Goal: Information Seeking & Learning: Find specific fact

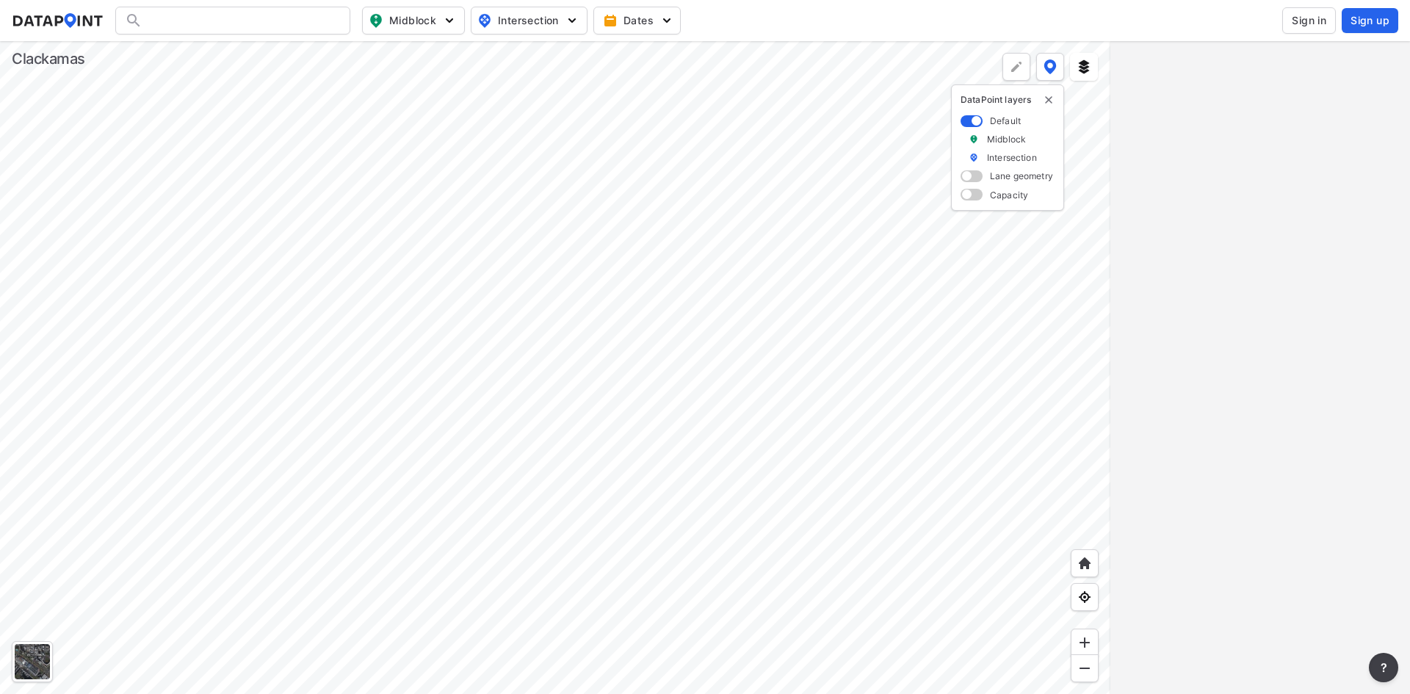
click at [1305, 16] on span "Sign in" at bounding box center [1308, 20] width 35 height 15
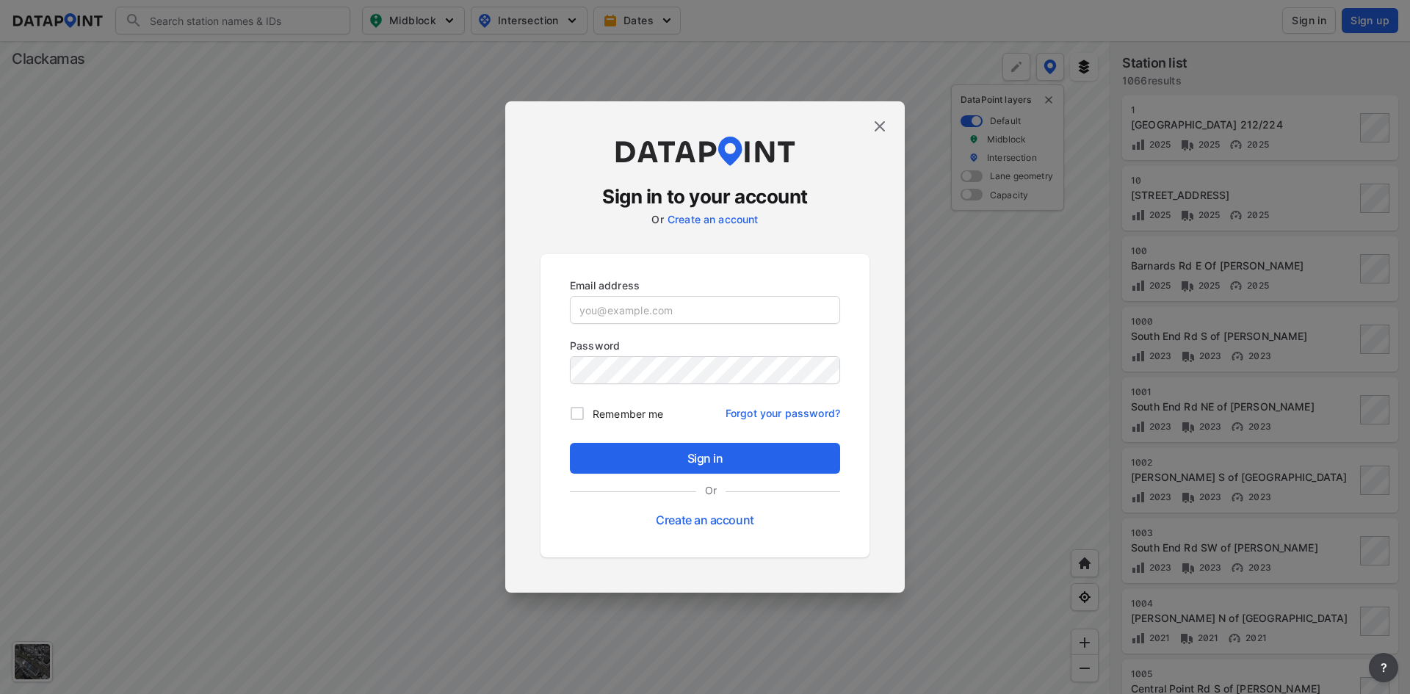
click at [874, 124] on img at bounding box center [880, 126] width 18 height 18
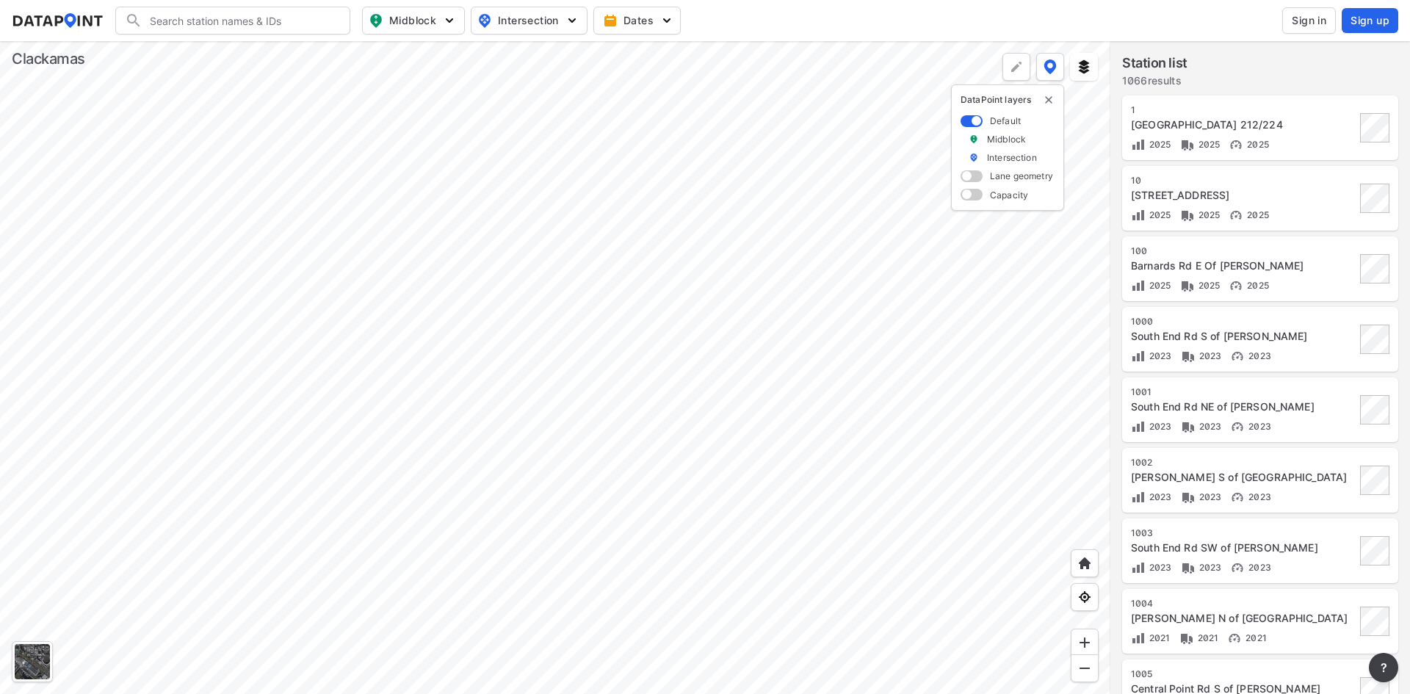
click at [253, 10] on input "Search" at bounding box center [241, 20] width 198 height 23
click at [250, 39] on li "( [STREET_ADDRESS][GEOGRAPHIC_DATA]" at bounding box center [233, 50] width 235 height 26
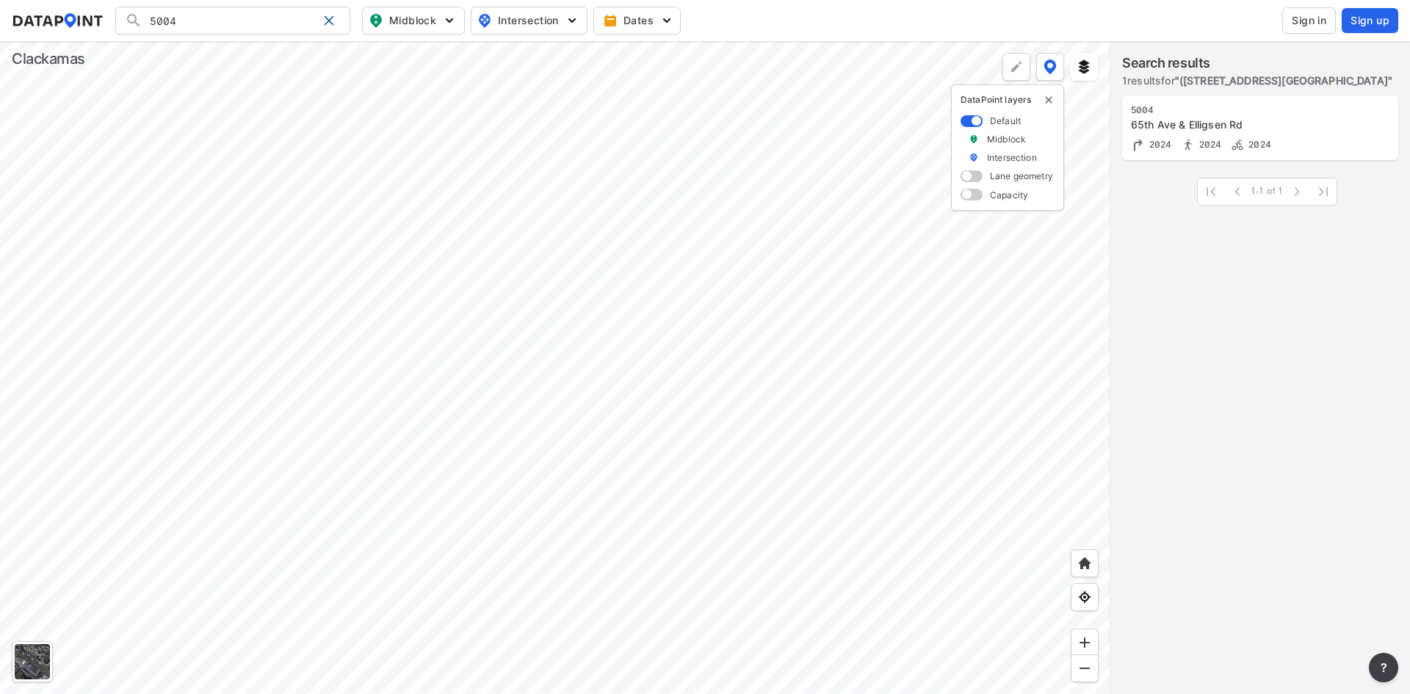
type input "([STREET_ADDRESS][GEOGRAPHIC_DATA]"
click at [1297, 134] on div "[STREET_ADDRESS][GEOGRAPHIC_DATA] 2024 2024 2024" at bounding box center [1243, 128] width 225 height 48
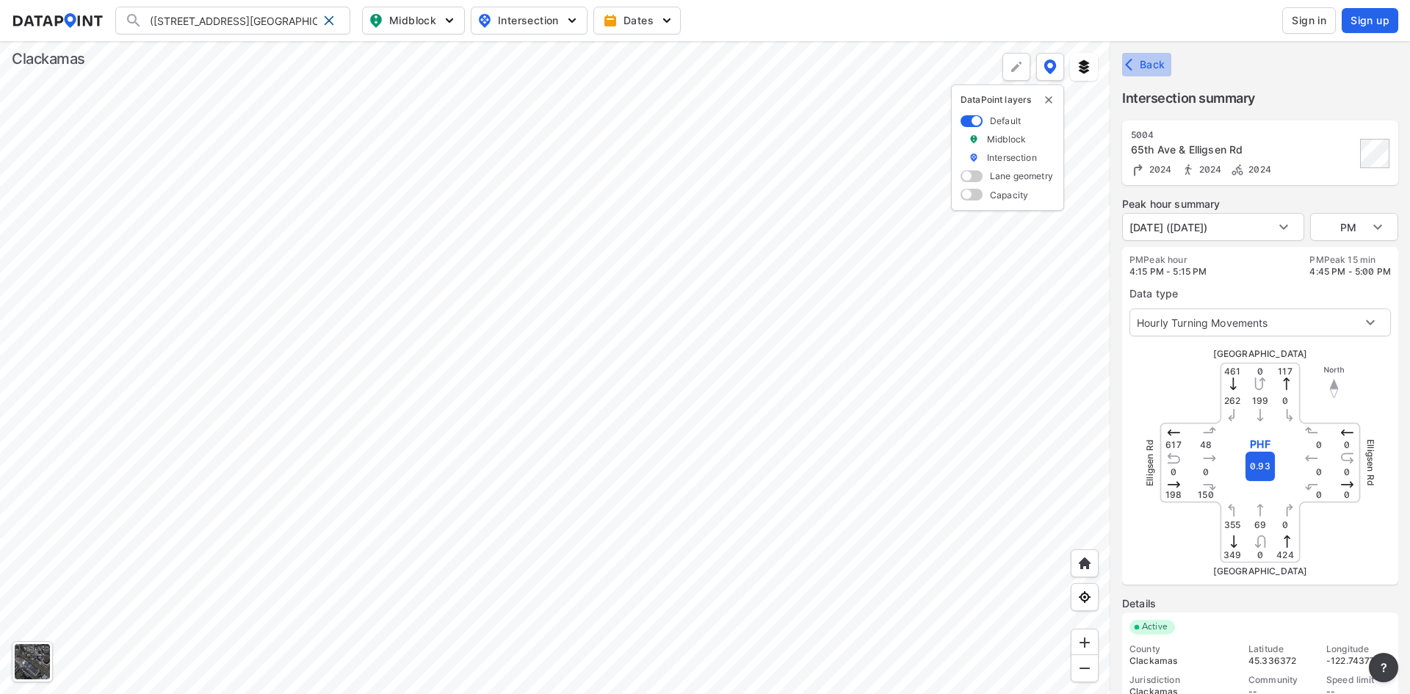
click at [1155, 67] on span "Back" at bounding box center [1146, 64] width 37 height 15
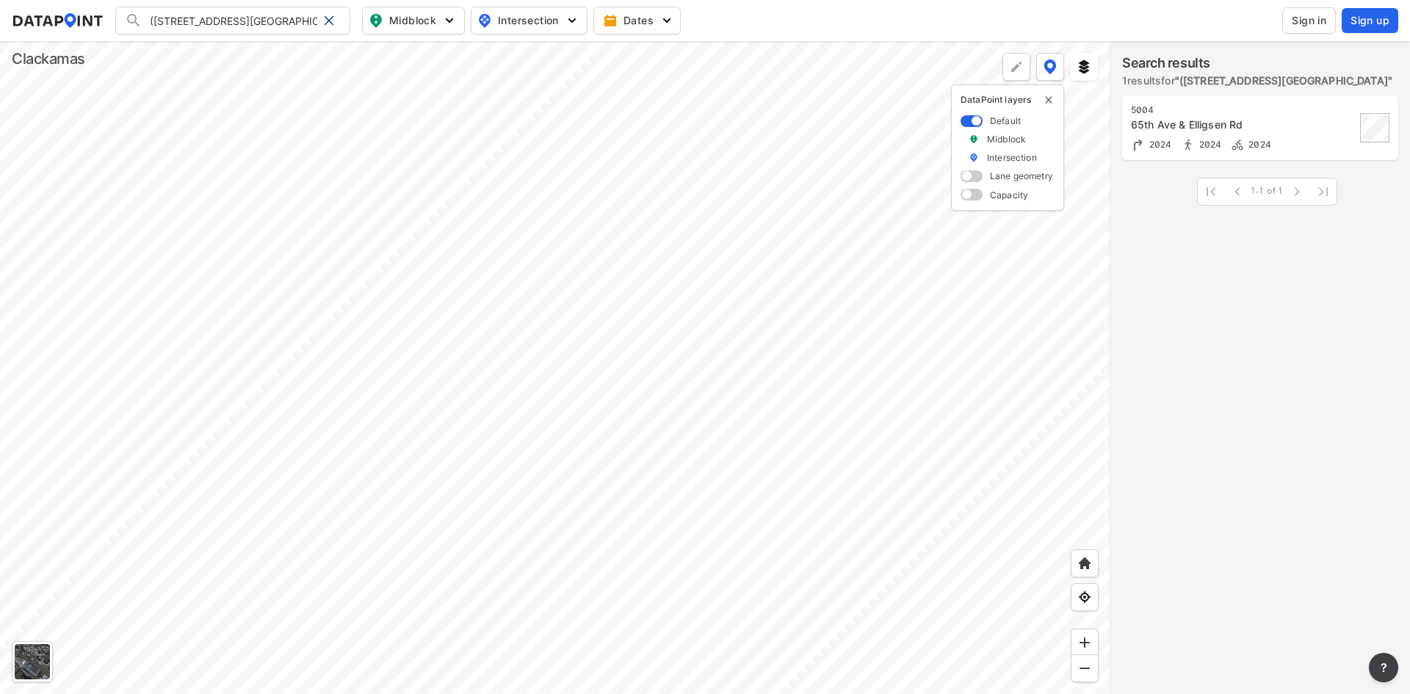
click at [690, 373] on div at bounding box center [555, 367] width 1110 height 653
click at [359, 382] on div at bounding box center [555, 367] width 1110 height 653
click at [74, 369] on div at bounding box center [555, 367] width 1110 height 653
click at [326, 18] on span at bounding box center [329, 21] width 12 height 12
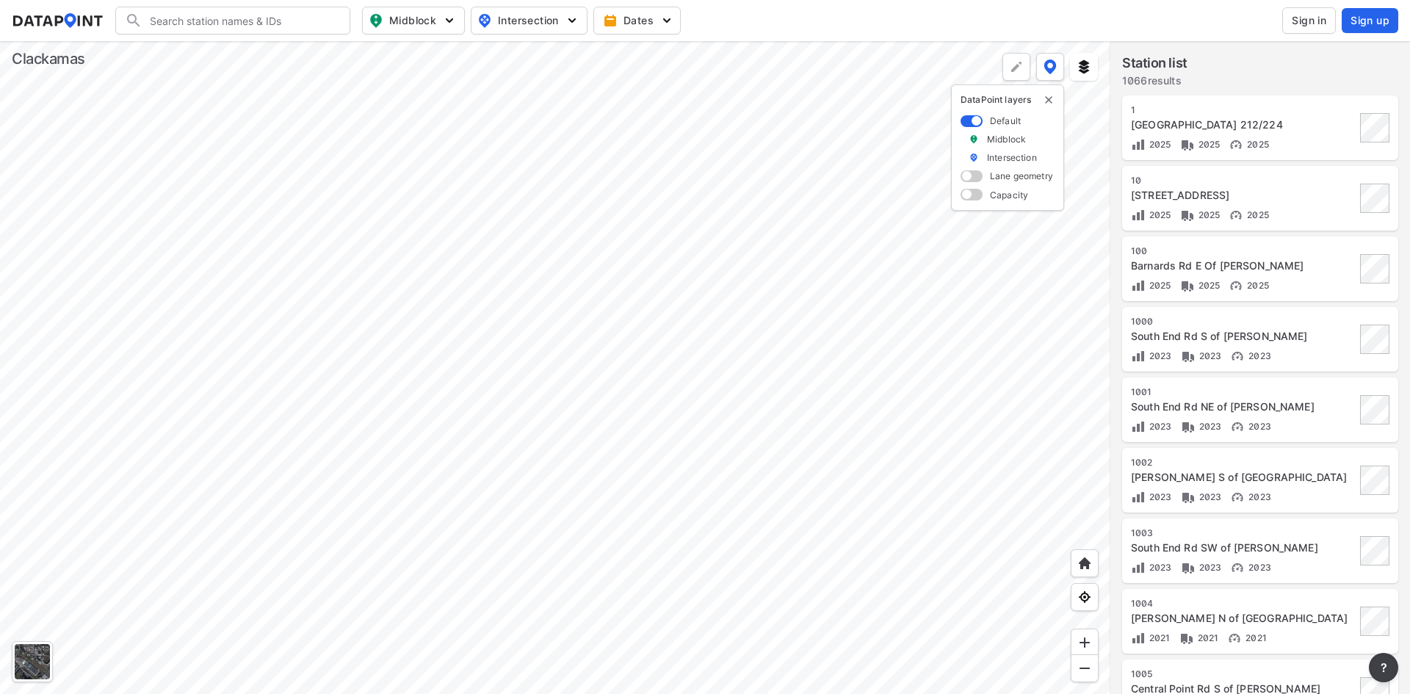
click at [173, 23] on input "Search" at bounding box center [241, 20] width 198 height 23
click at [215, 23] on input "1195" at bounding box center [229, 20] width 175 height 23
click at [220, 48] on li "( 1195 ) Summit Dr south of Iron Mtn. Blvd." at bounding box center [233, 57] width 235 height 41
type input "(1195) Summit Dr south of Iron Mtn. Blvd."
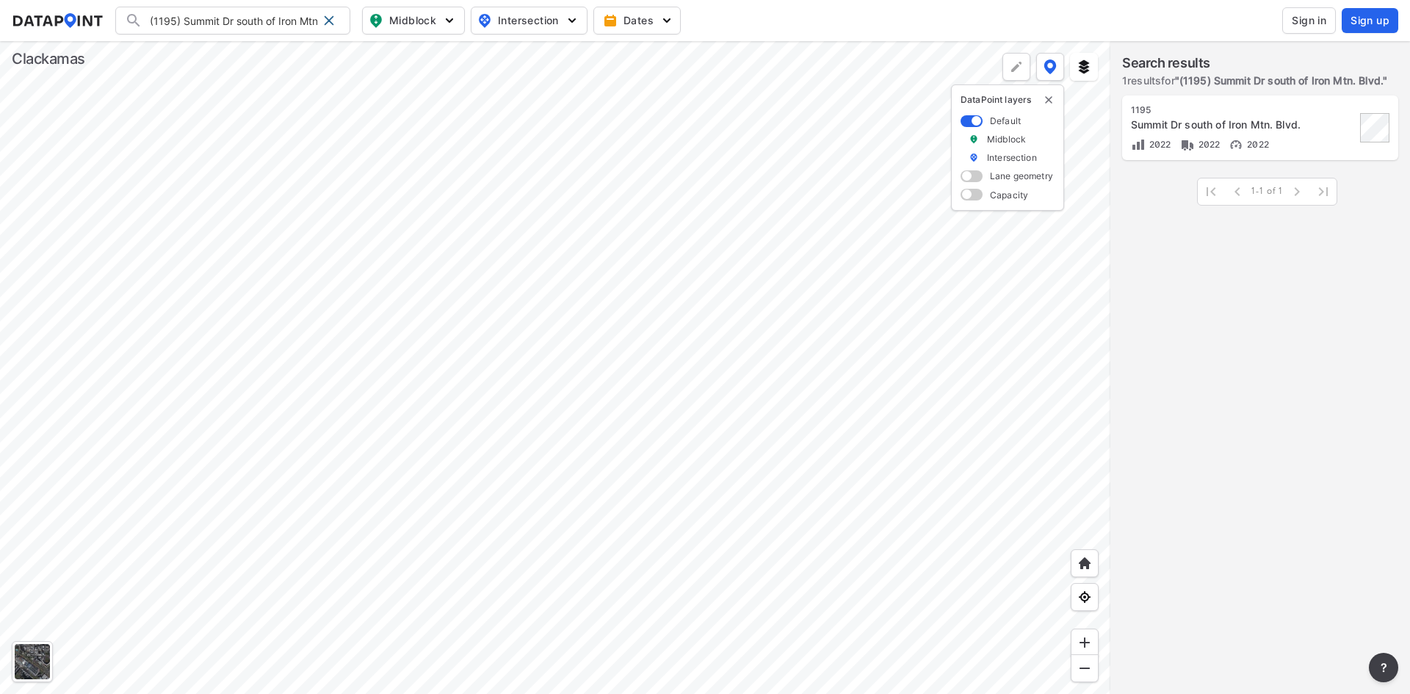
click at [1236, 117] on div "Summit Dr south of Iron Mtn. Blvd." at bounding box center [1243, 124] width 225 height 15
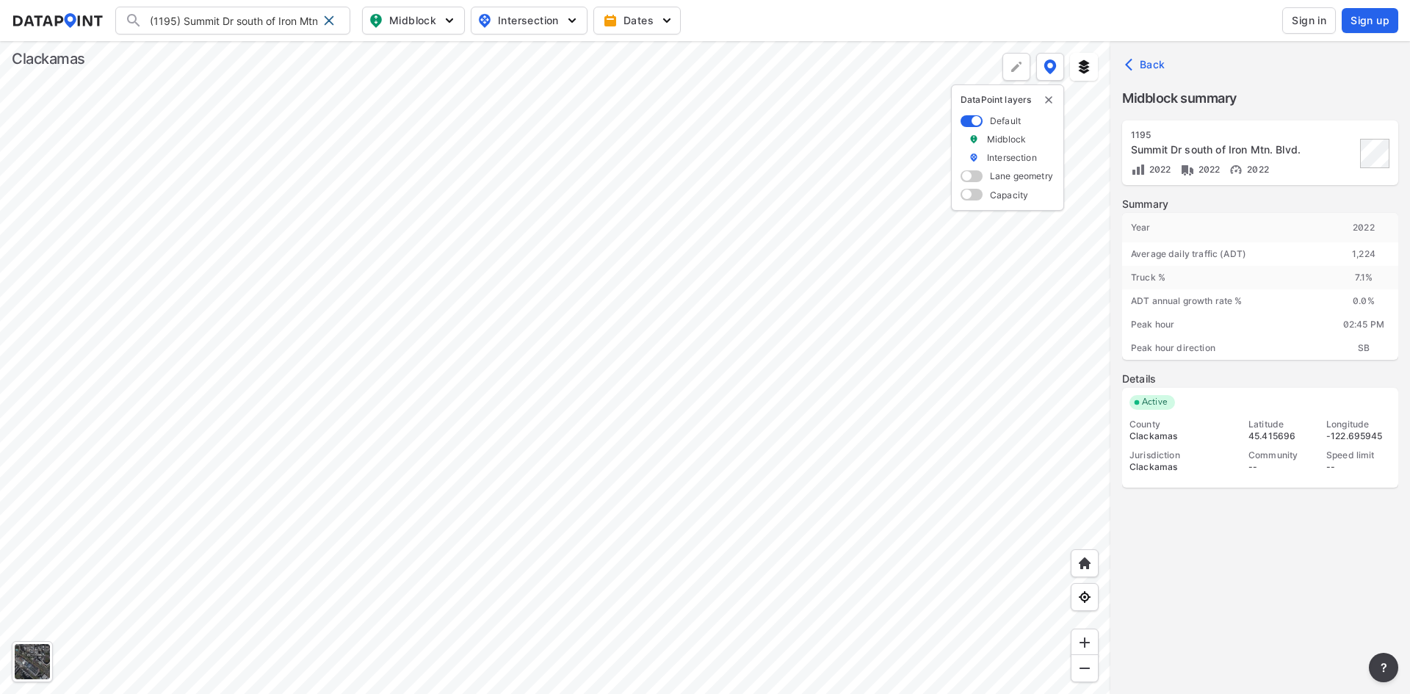
click at [1312, 14] on span "Sign in" at bounding box center [1308, 20] width 35 height 15
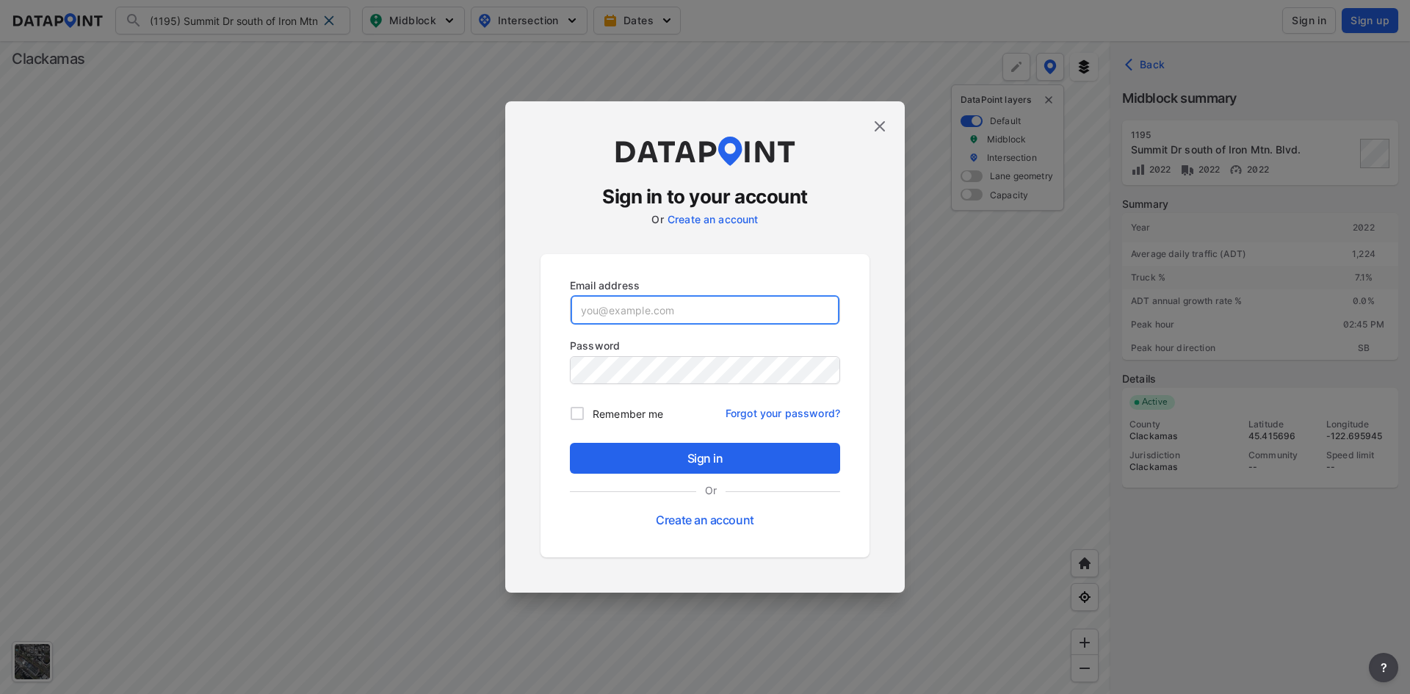
click at [778, 302] on input "email" at bounding box center [704, 309] width 269 height 29
paste input "[EMAIL_ADDRESS][DOMAIN_NAME]"
type input "[EMAIL_ADDRESS][DOMAIN_NAME]"
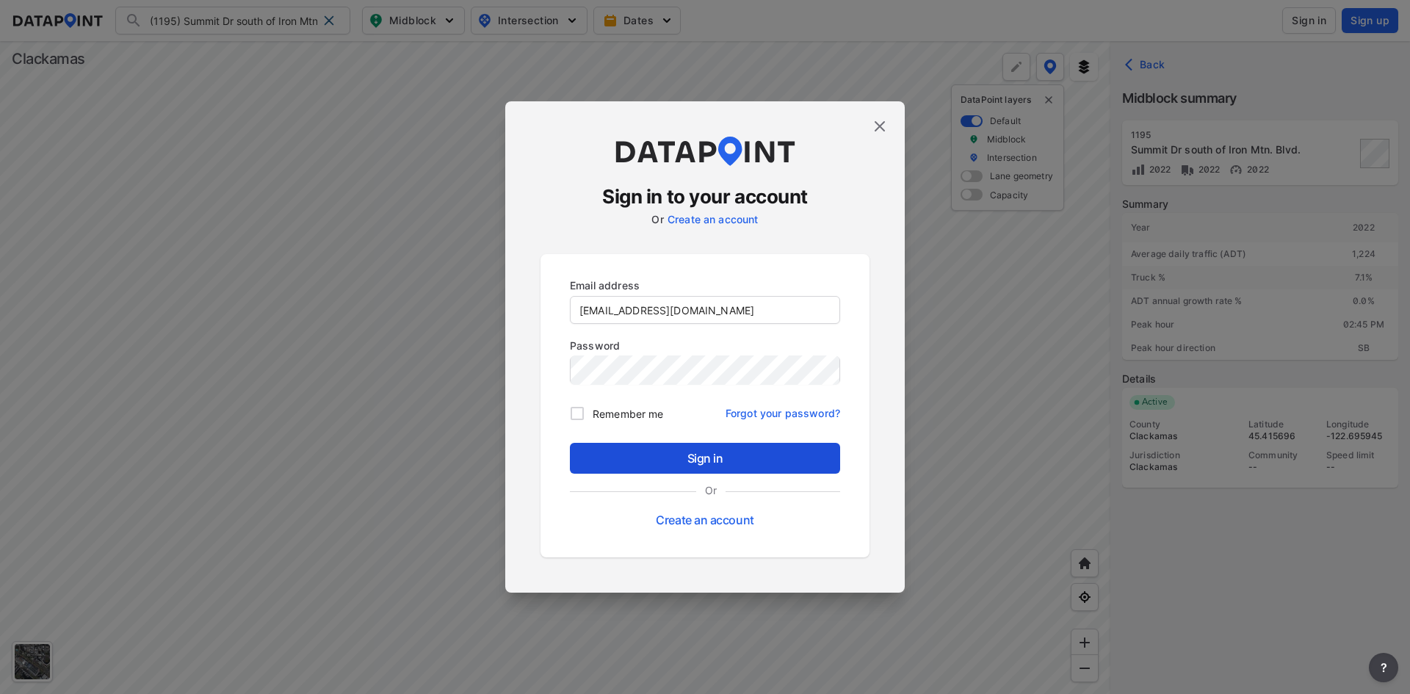
click at [656, 458] on span "Sign in" at bounding box center [704, 458] width 247 height 18
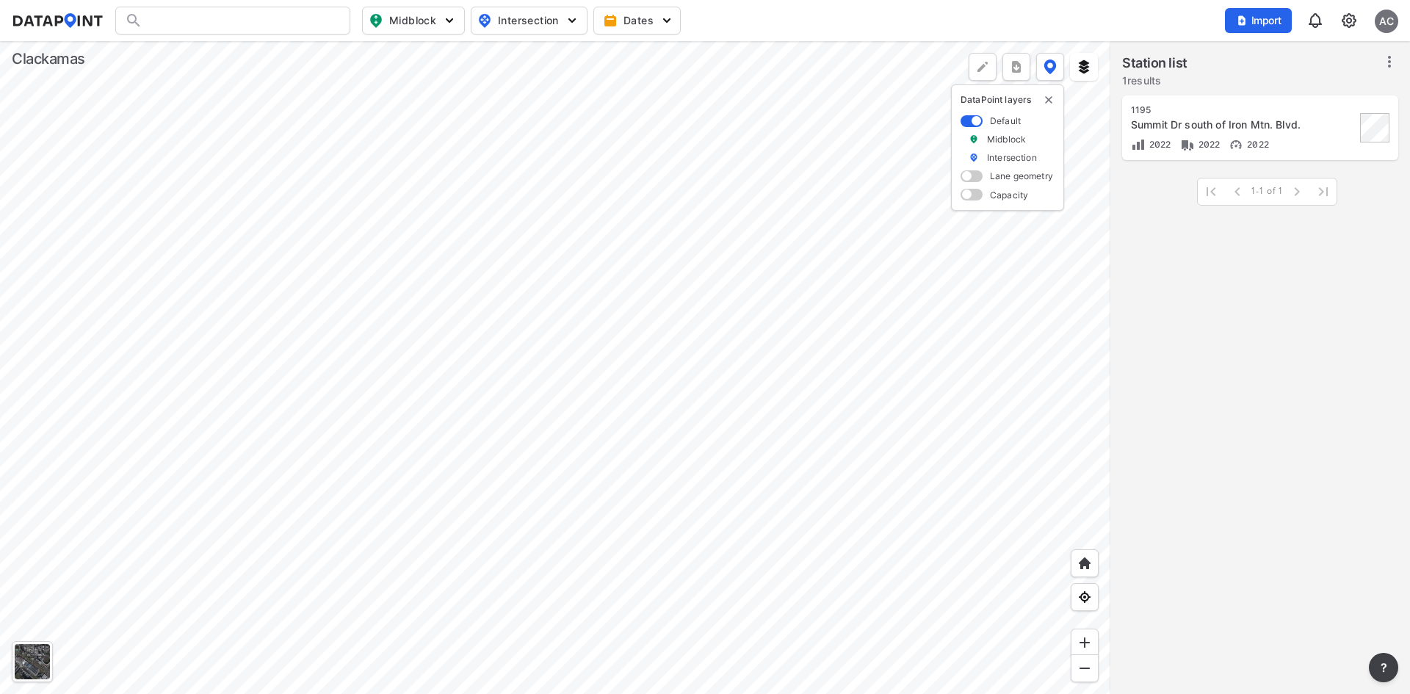
click at [1286, 120] on div "Summit Dr south of Iron Mtn. Blvd." at bounding box center [1243, 124] width 225 height 15
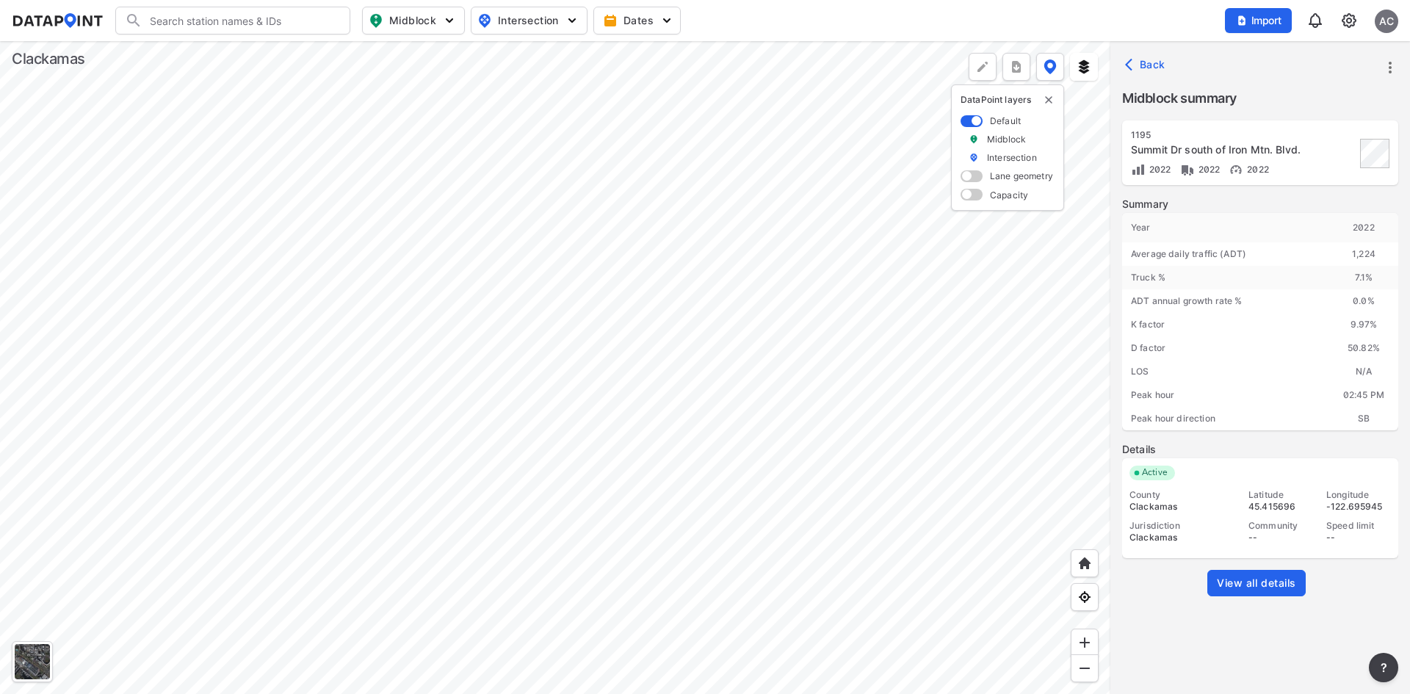
click at [1272, 584] on span "View all details" at bounding box center [1256, 583] width 79 height 15
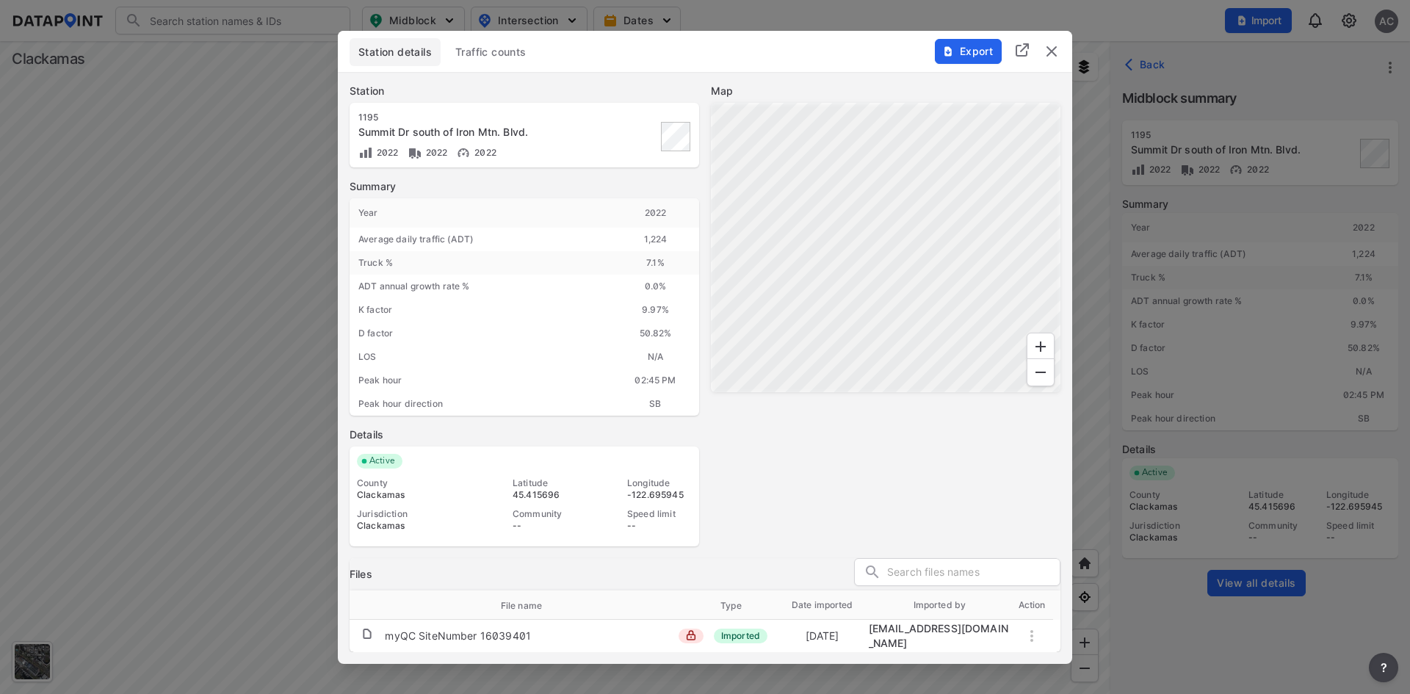
click at [493, 53] on span "Traffic counts" at bounding box center [490, 52] width 71 height 15
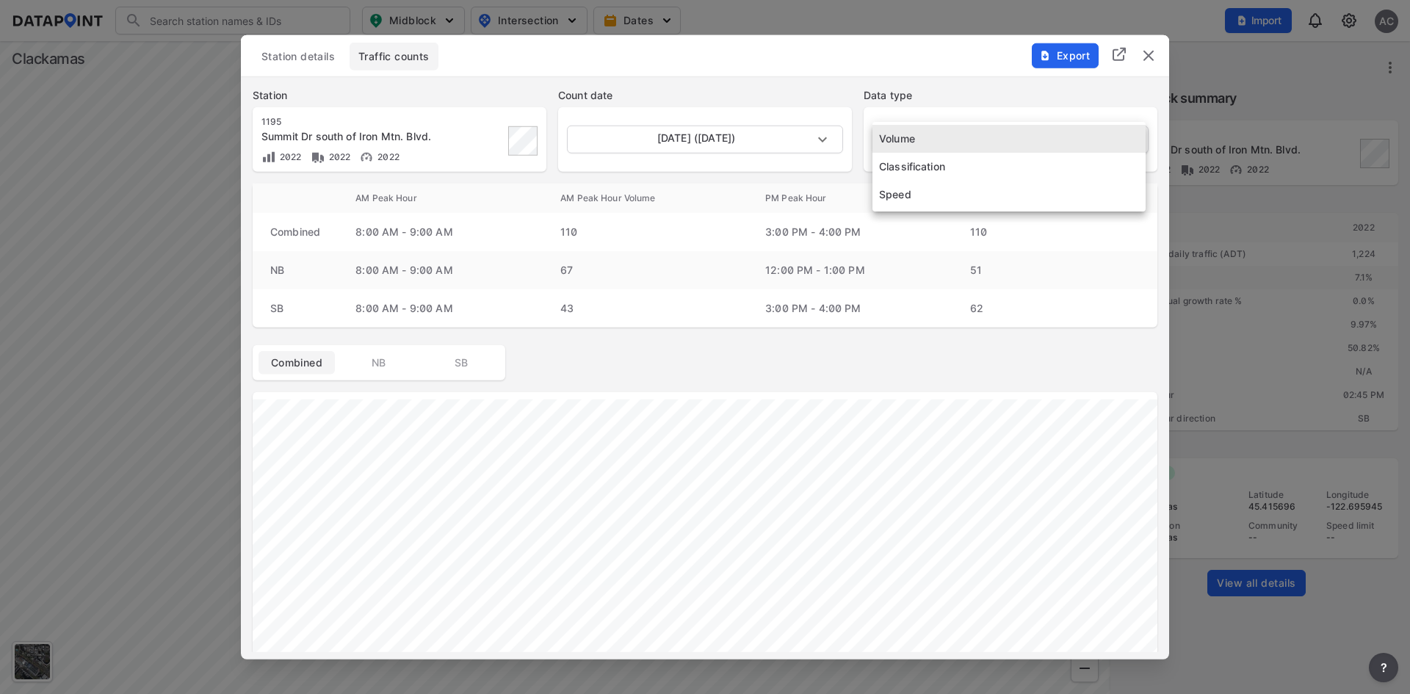
click at [1059, 131] on body "Search Please enter a search term. Midblock Intersection Dates Import AC Import…" at bounding box center [705, 347] width 1410 height 694
click at [968, 167] on li "Classification" at bounding box center [1008, 167] width 273 height 28
type input "Classification"
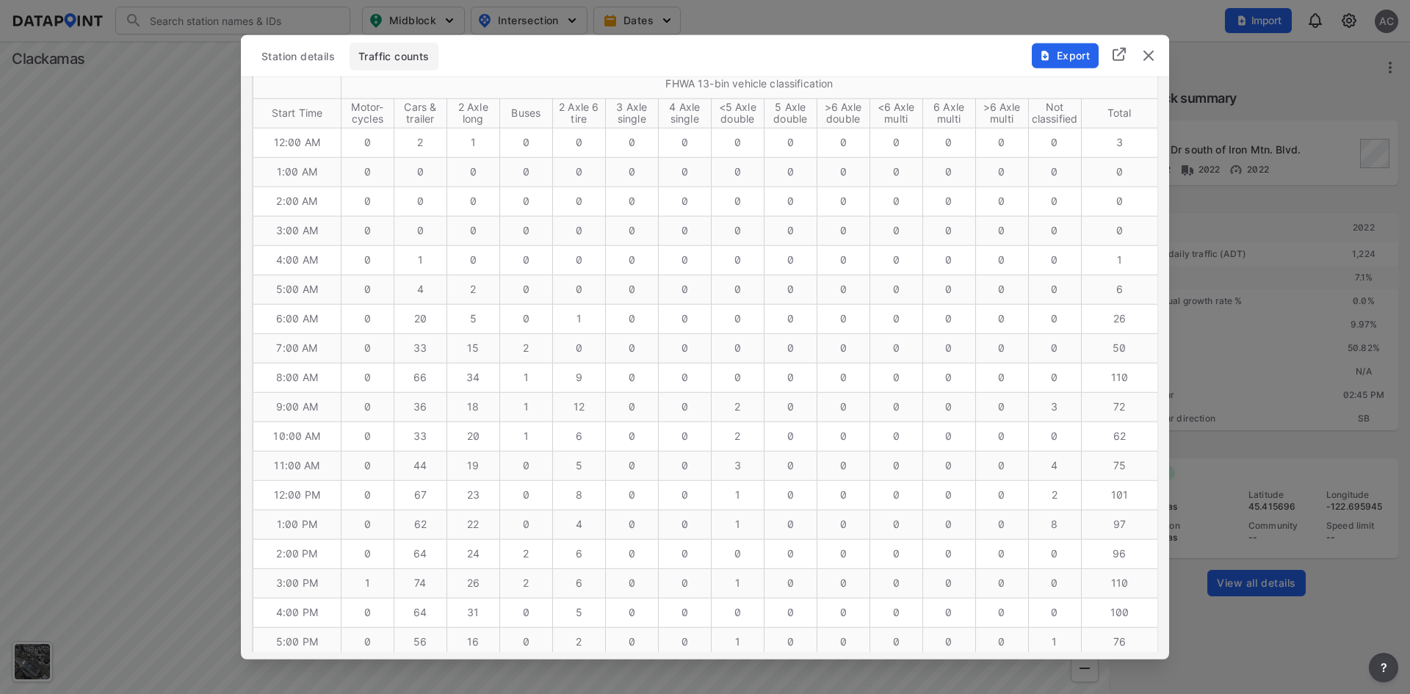
scroll to position [924, 0]
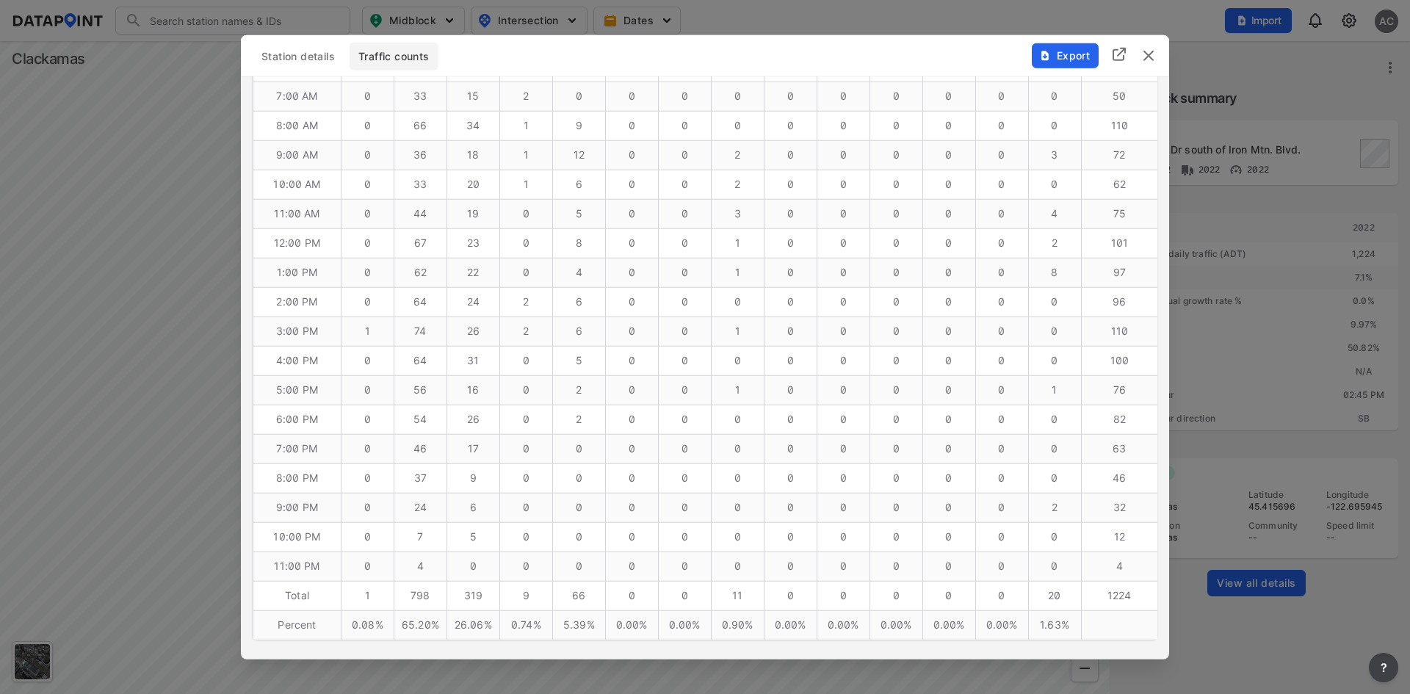
click at [1144, 62] on img "delete" at bounding box center [1148, 55] width 18 height 18
click at [1144, 62] on span "Back" at bounding box center [1146, 64] width 37 height 15
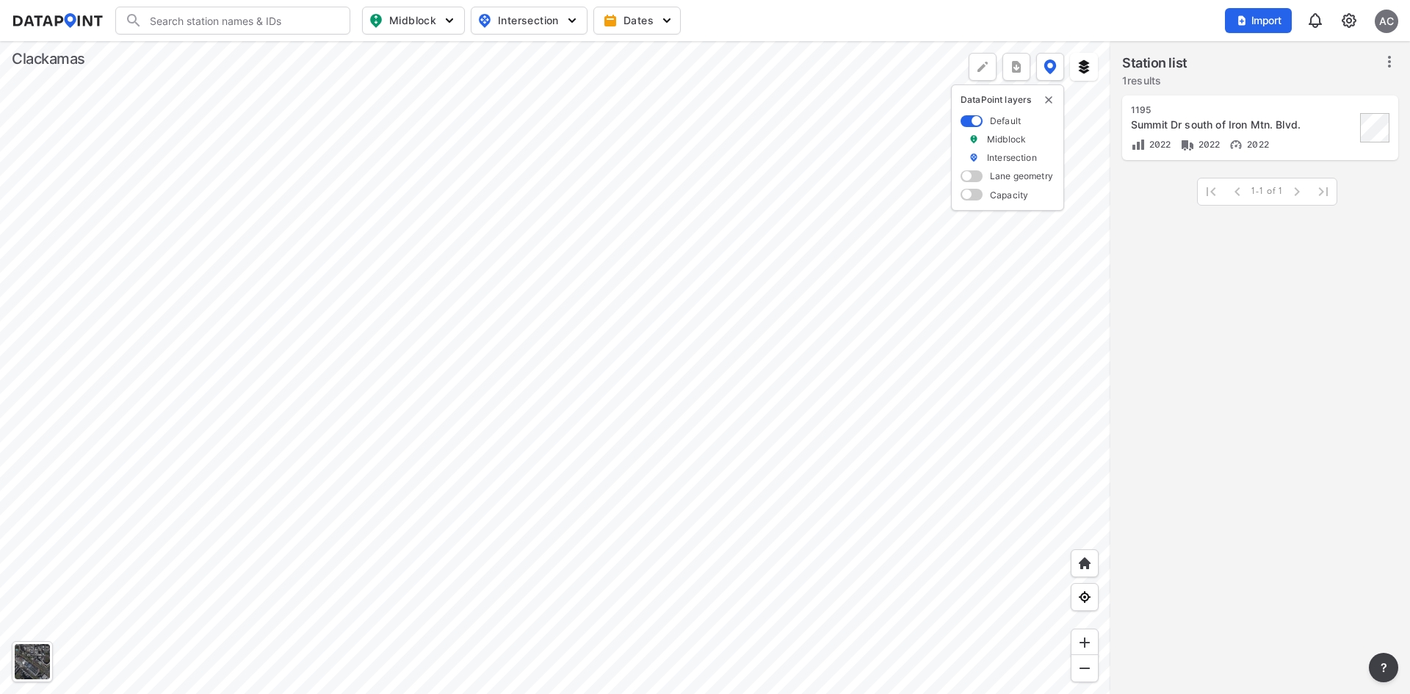
click at [237, 21] on input "Search" at bounding box center [241, 20] width 198 height 23
click at [261, 62] on li "( 1202 ) [PERSON_NAME] btwn [PERSON_NAME] and [PERSON_NAME]" at bounding box center [233, 57] width 235 height 41
type input "(1202) [PERSON_NAME] btwn [PERSON_NAME] and [PERSON_NAME]"
click at [1207, 145] on div "[PERSON_NAME] btwn [PERSON_NAME] and [PERSON_NAME]" at bounding box center [1243, 139] width 225 height 15
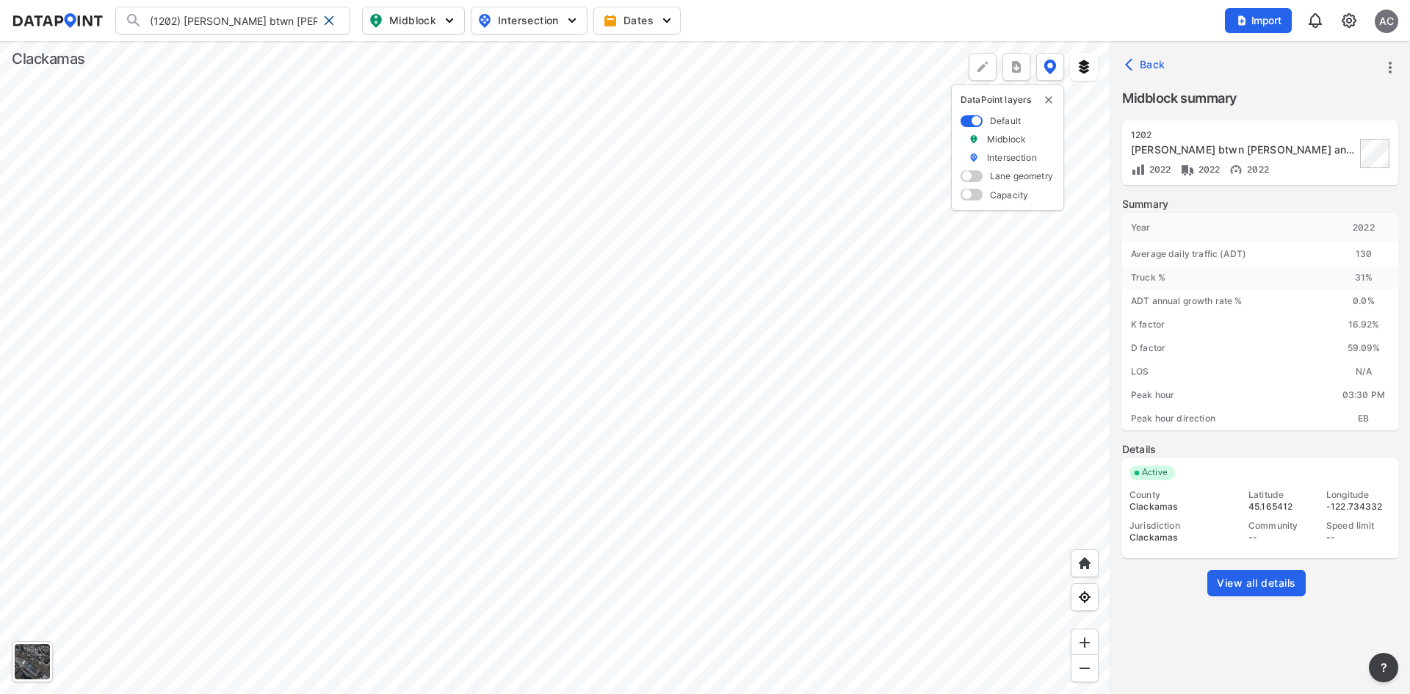
click at [1266, 588] on span "View all details" at bounding box center [1256, 583] width 79 height 15
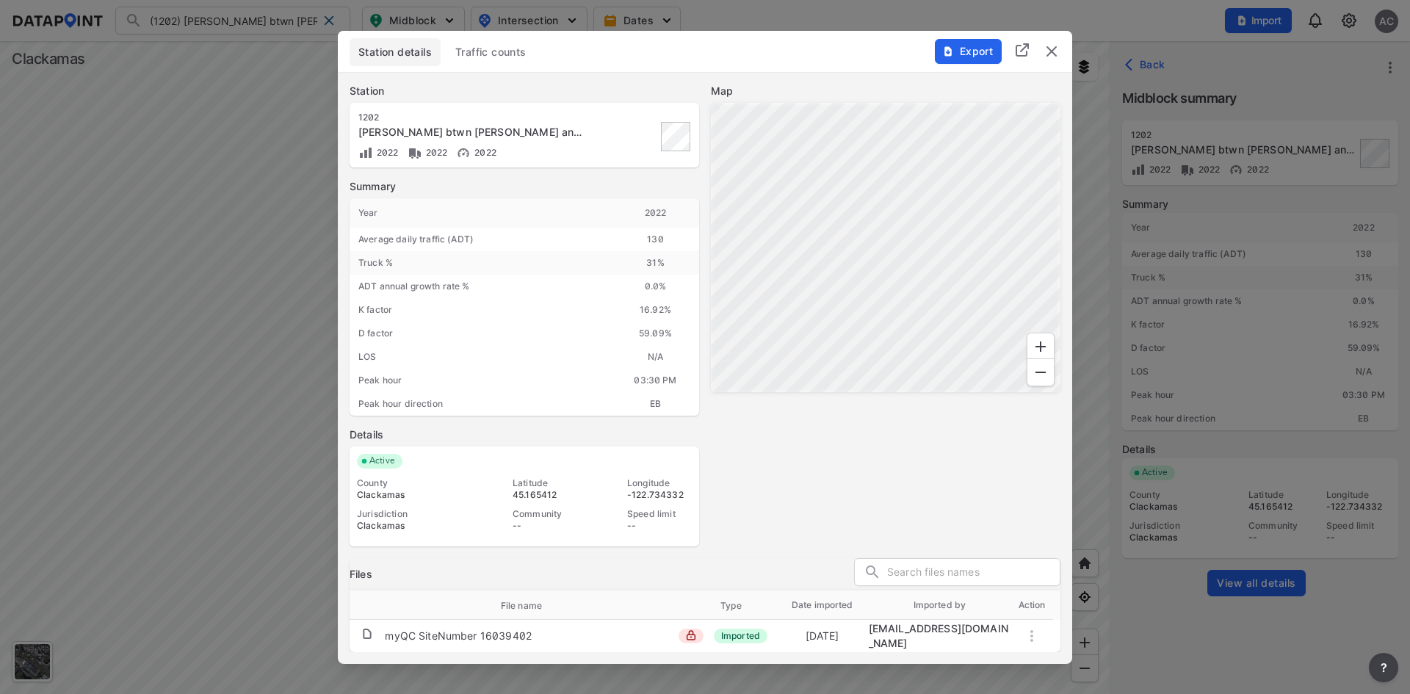
click at [518, 65] on button "Traffic counts" at bounding box center [490, 52] width 89 height 28
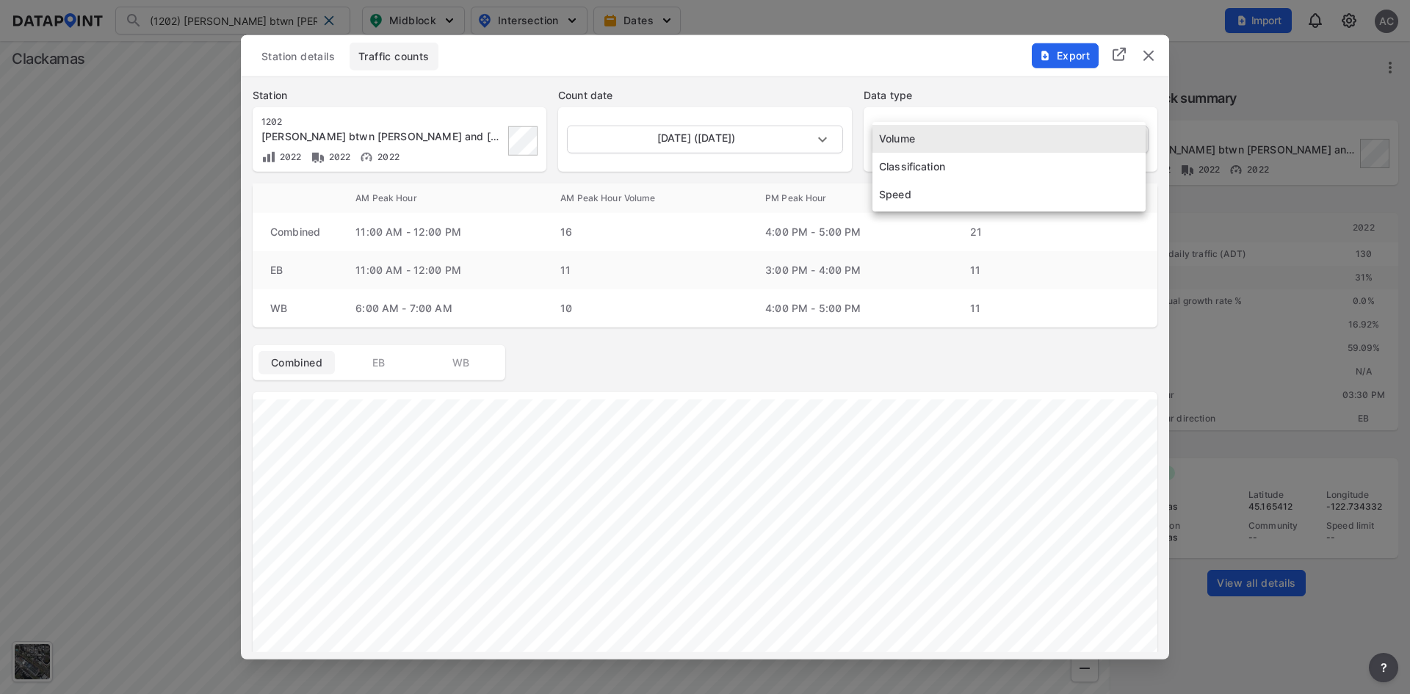
click at [1076, 143] on body "(1202) [PERSON_NAME] btwn [PERSON_NAME] and [PERSON_NAME] (1202) [PERSON_NAME] …" at bounding box center [705, 347] width 1410 height 694
click at [1004, 176] on li "Classification" at bounding box center [1008, 167] width 273 height 28
type input "Classification"
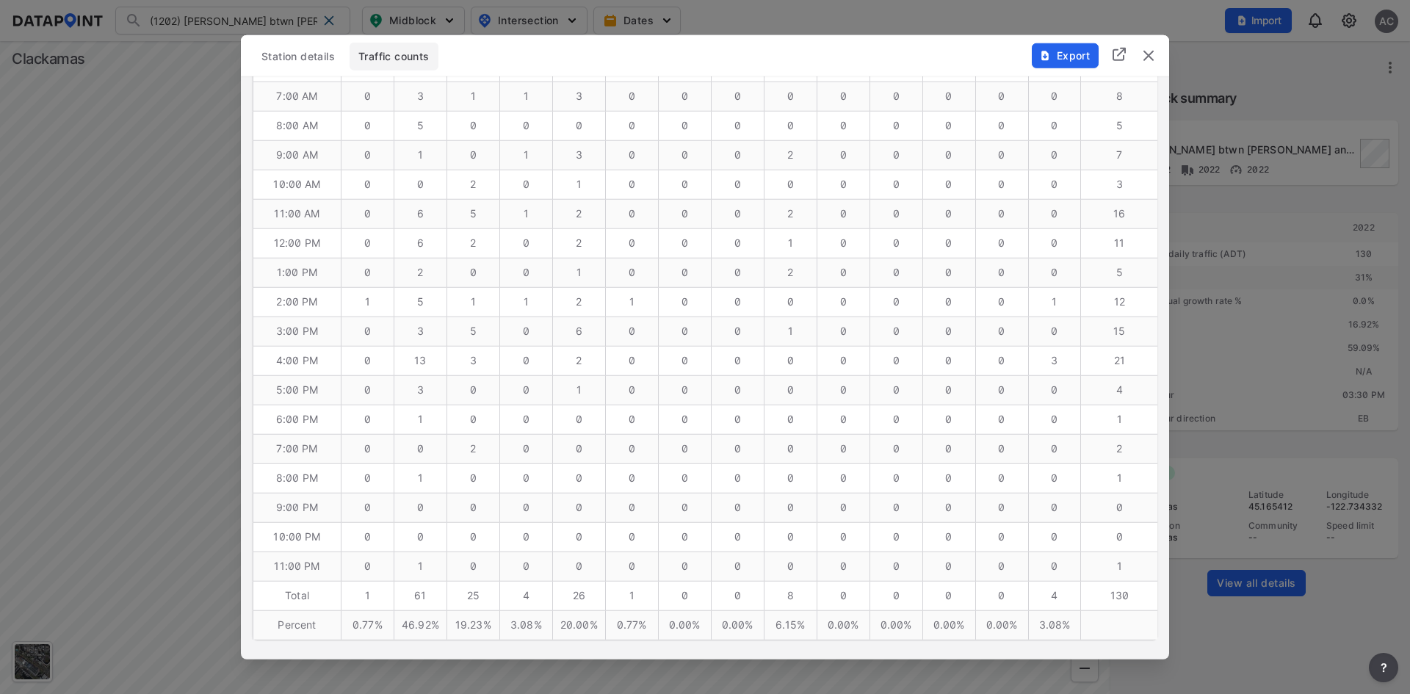
scroll to position [484, 0]
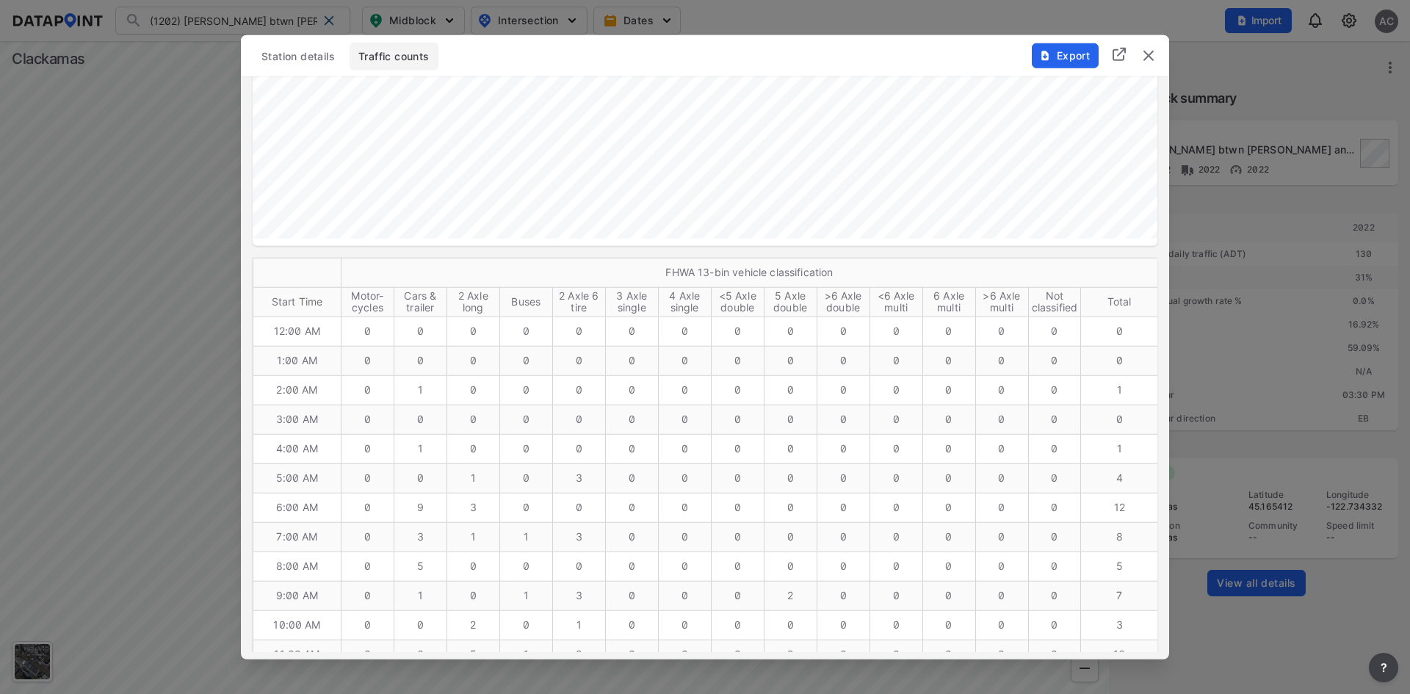
click at [1153, 52] on img "delete" at bounding box center [1148, 55] width 18 height 18
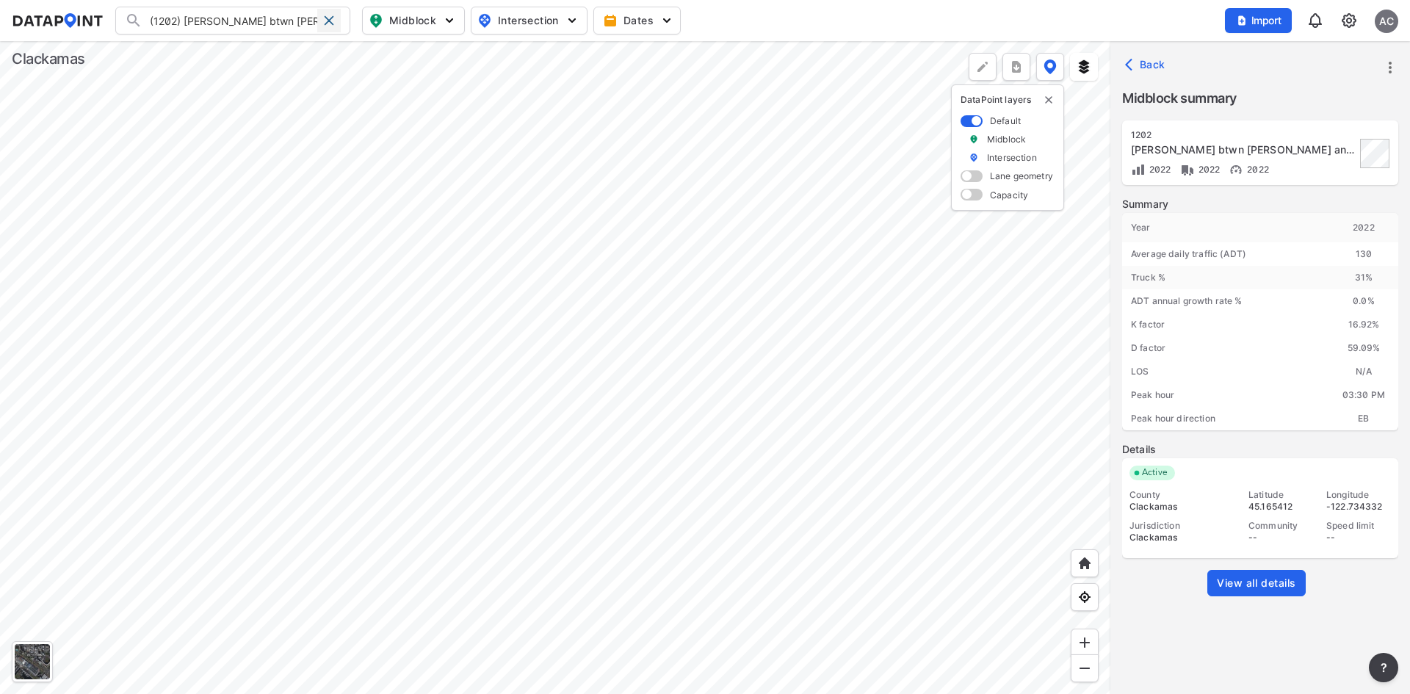
click at [330, 18] on span at bounding box center [329, 21] width 12 height 12
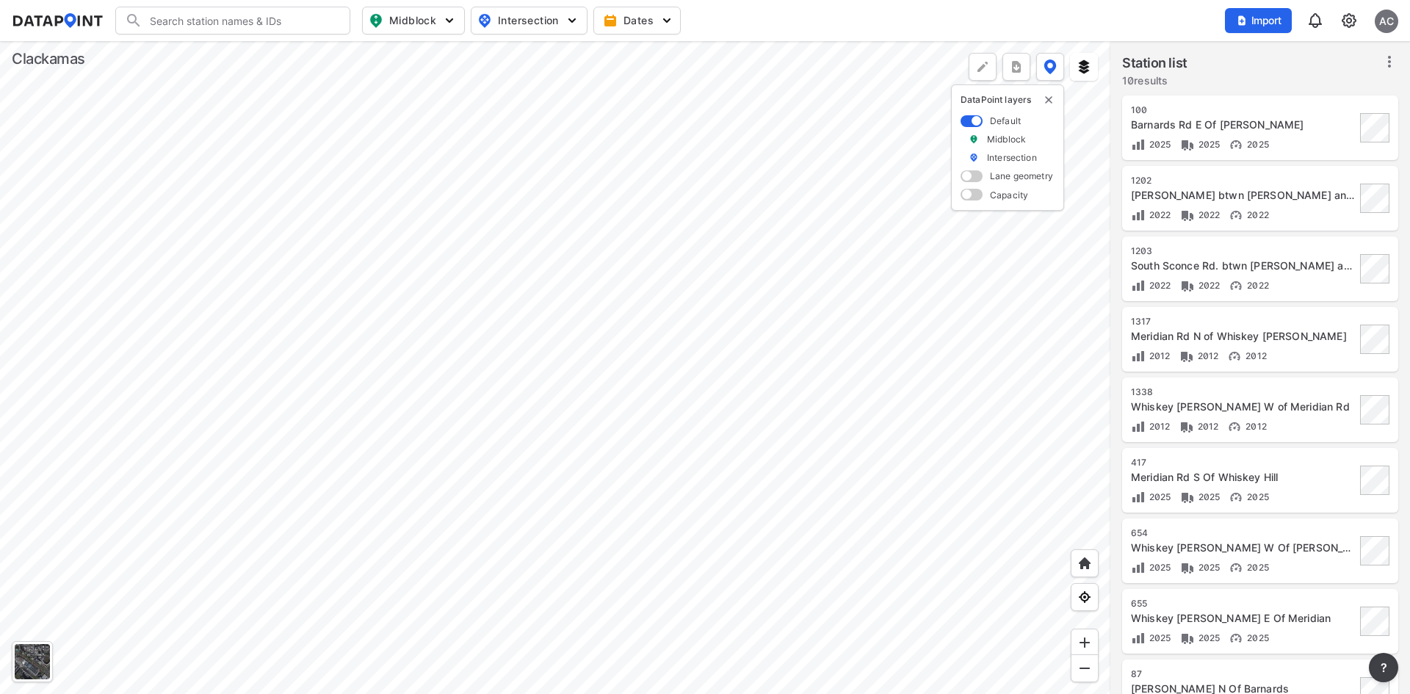
click at [243, 18] on input "Search" at bounding box center [241, 20] width 198 height 23
click at [247, 52] on li "( [STREET_ADDRESS] btwn [PERSON_NAME] and Meridian Rd" at bounding box center [233, 57] width 235 height 41
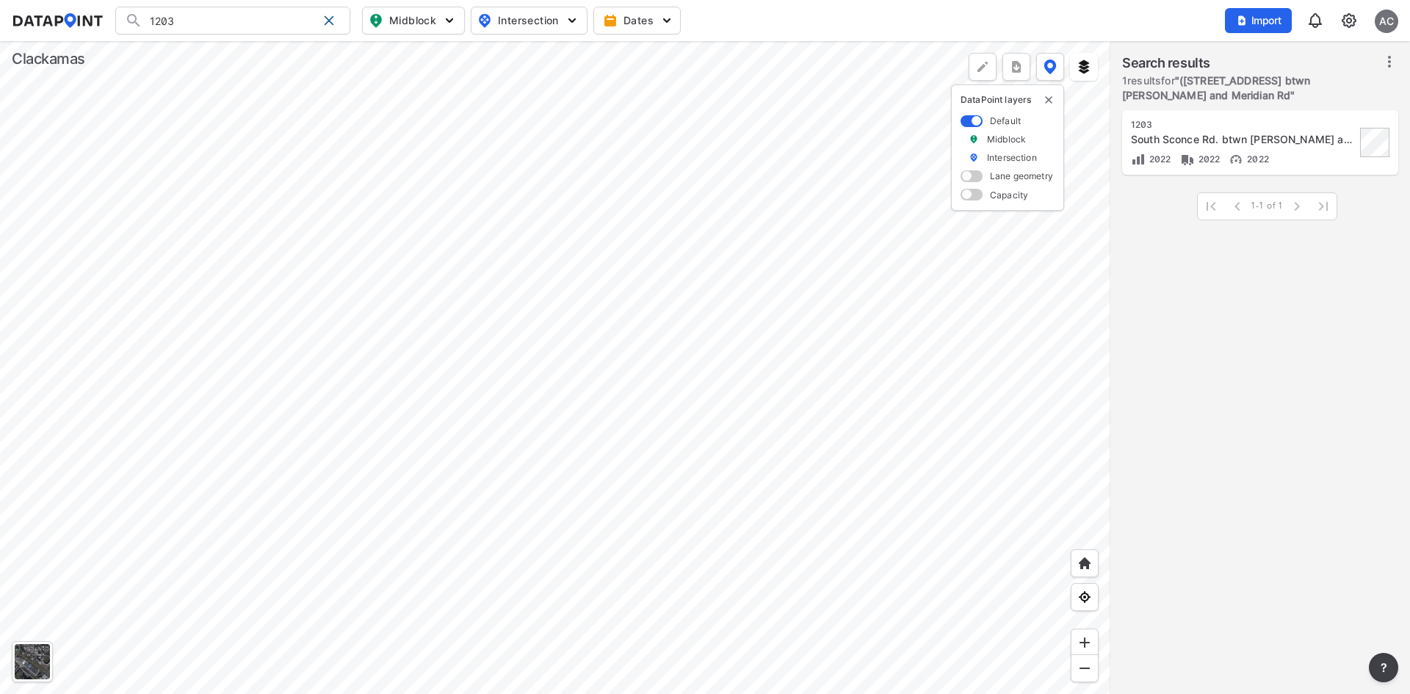
type input "([STREET_ADDRESS] btwn [PERSON_NAME] and Meridian Rd"
click at [1233, 123] on div "1203" at bounding box center [1243, 125] width 225 height 12
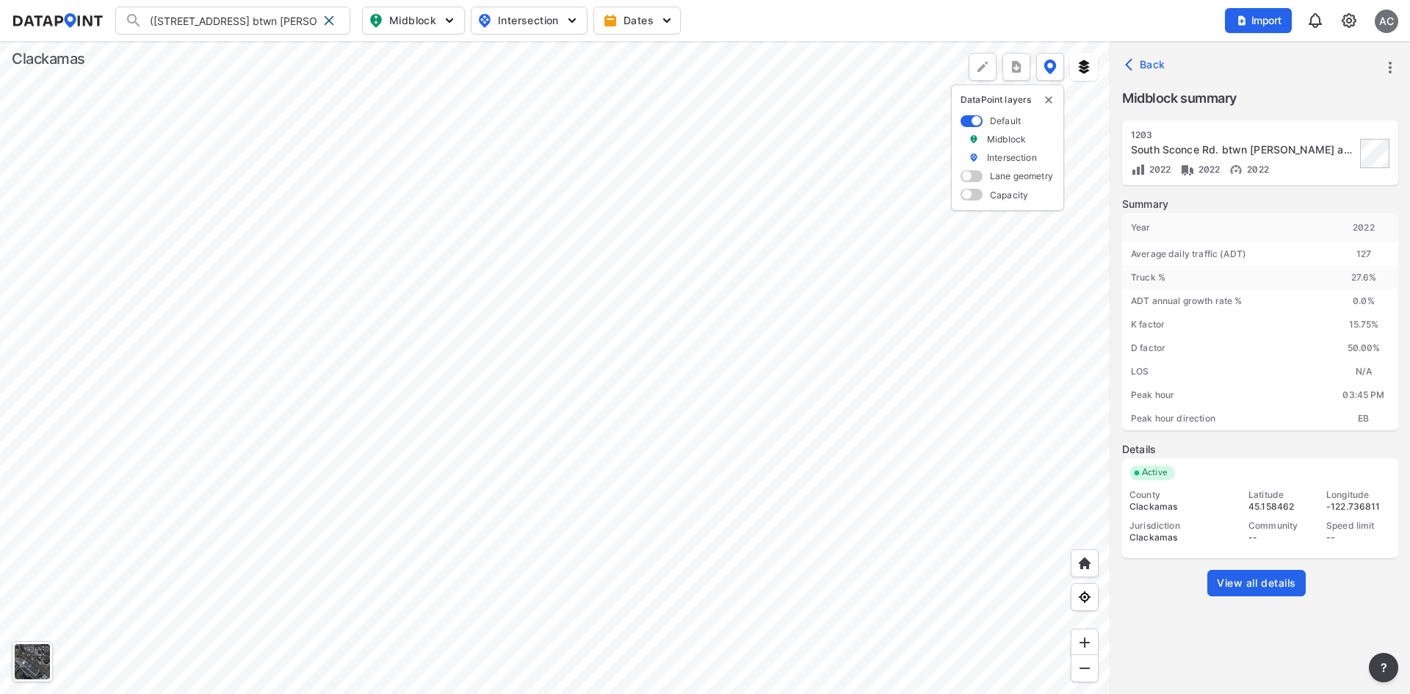
click at [1266, 571] on link "View all details" at bounding box center [1256, 583] width 98 height 26
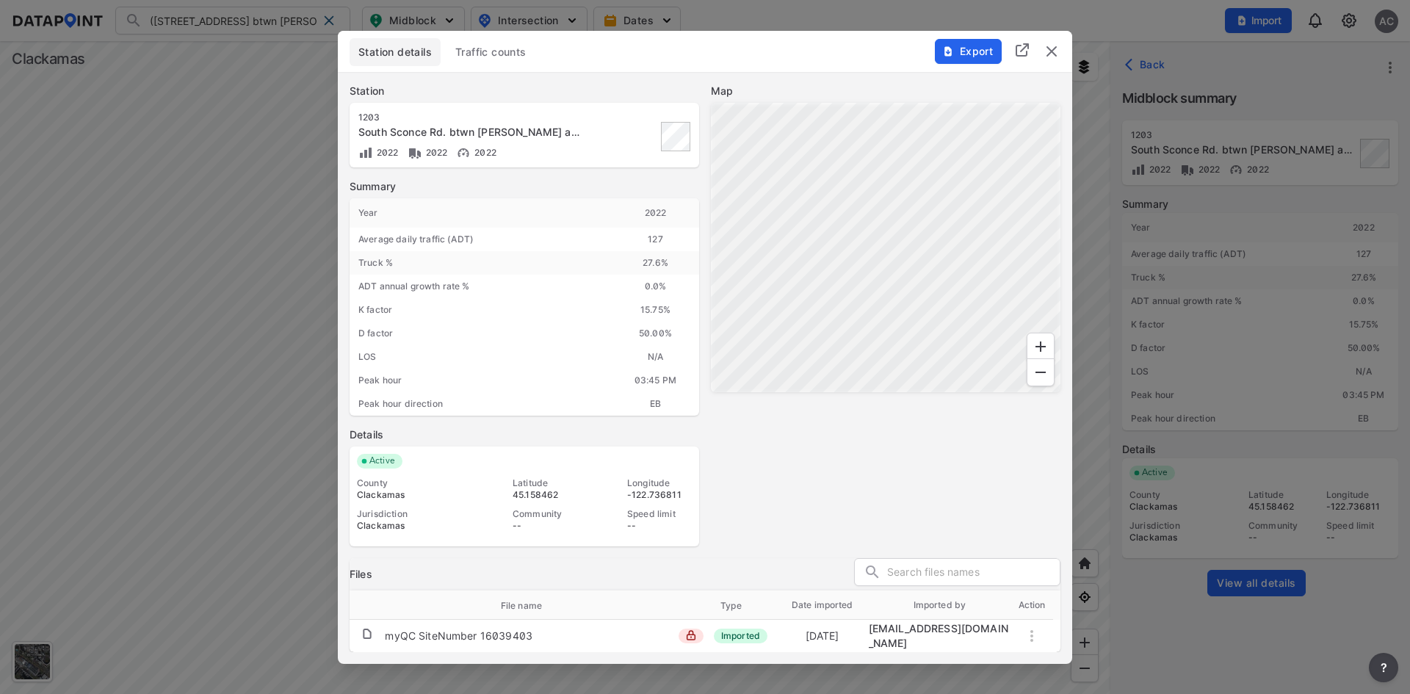
click at [469, 50] on span "Traffic counts" at bounding box center [490, 52] width 71 height 15
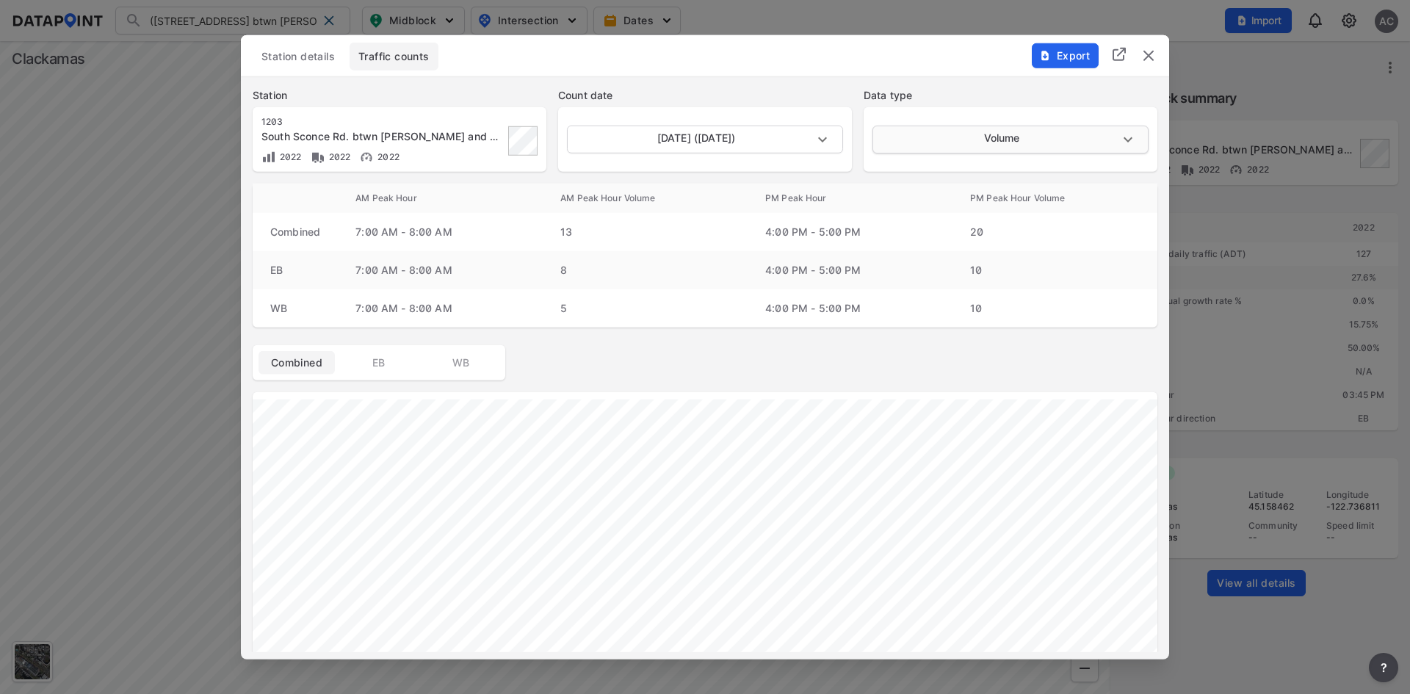
click at [1015, 134] on body "([STREET_ADDRESS] btwn [PERSON_NAME] and Meridian Rd ([STREET_ADDRESS] btwn [PE…" at bounding box center [705, 347] width 1410 height 694
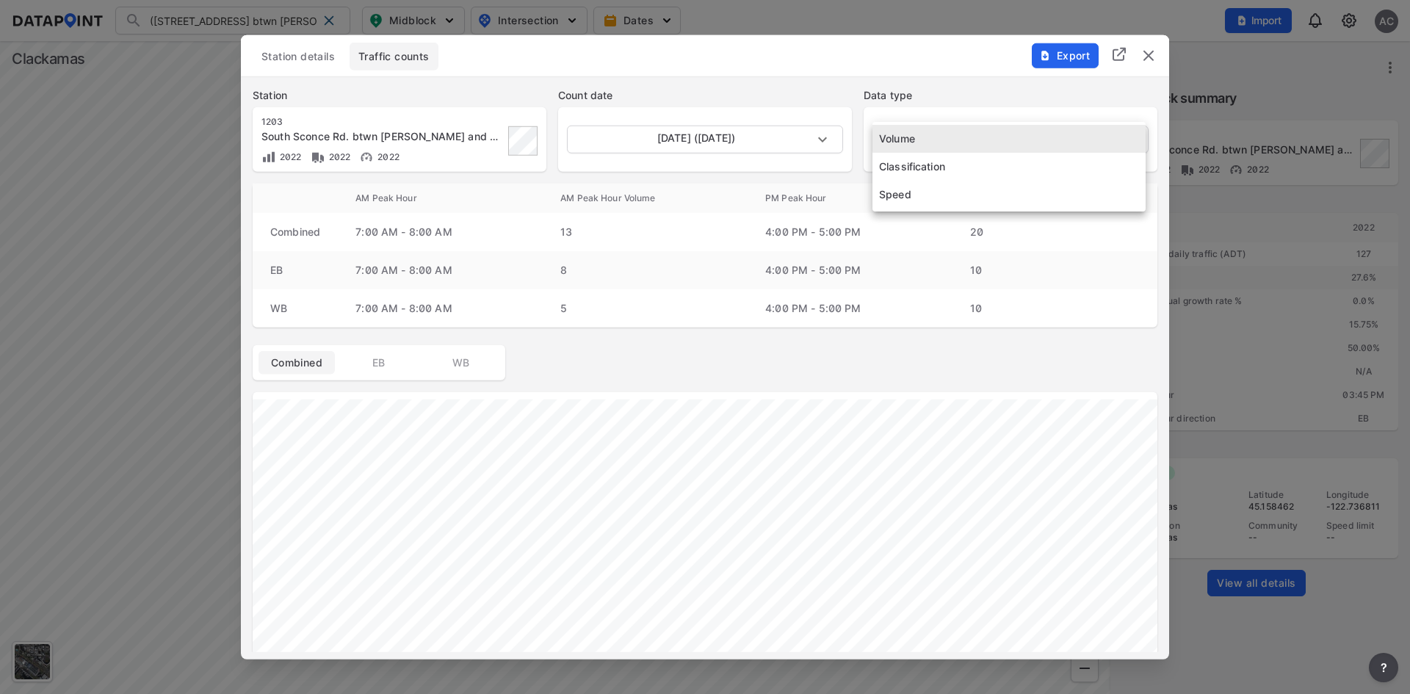
click at [990, 168] on li "Classification" at bounding box center [1008, 167] width 273 height 28
type input "Classification"
click at [990, 168] on li "Classification" at bounding box center [1008, 167] width 273 height 28
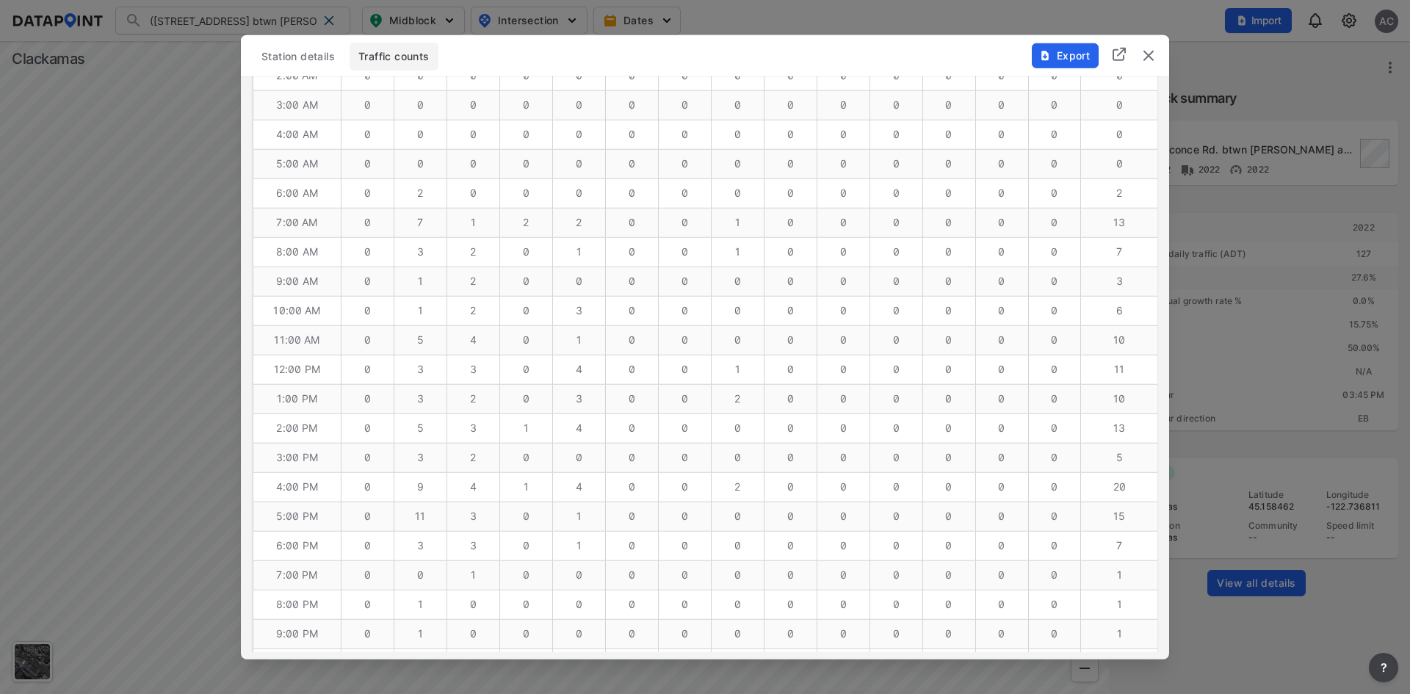
scroll to position [631, 0]
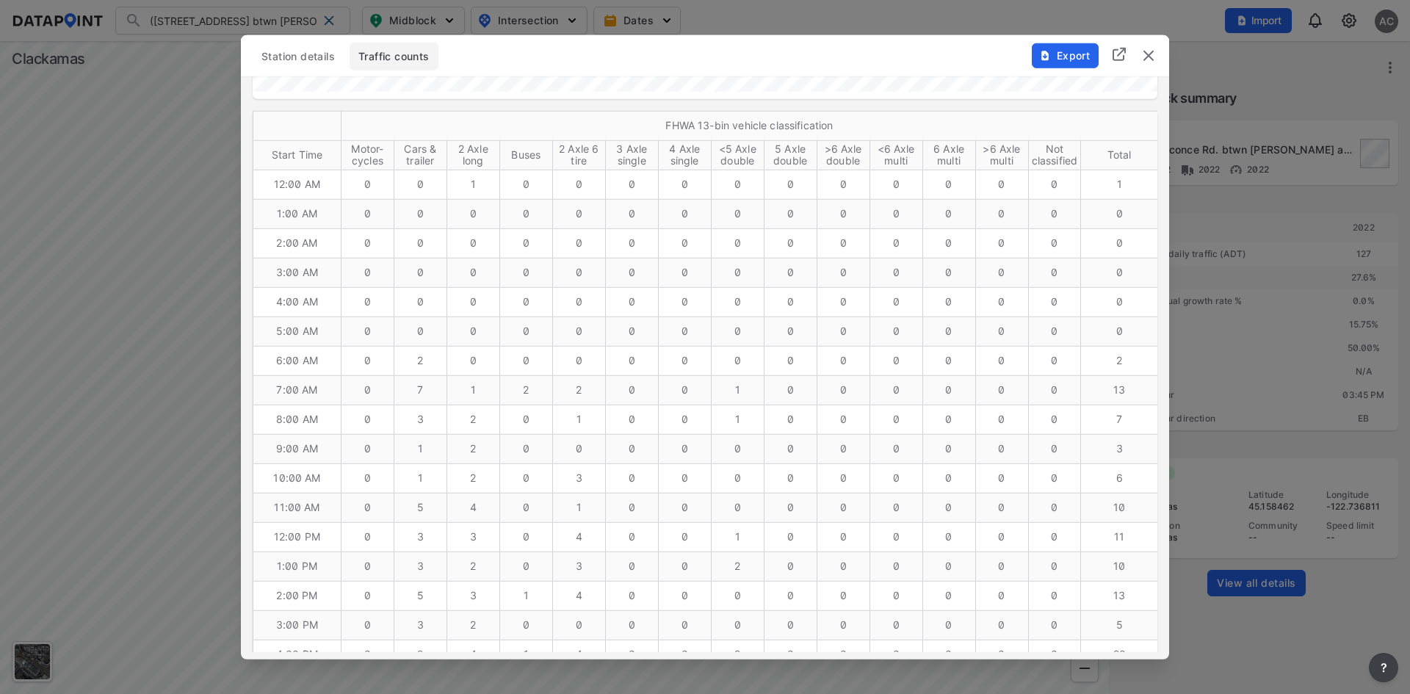
click at [1142, 59] on img "delete" at bounding box center [1148, 55] width 18 height 18
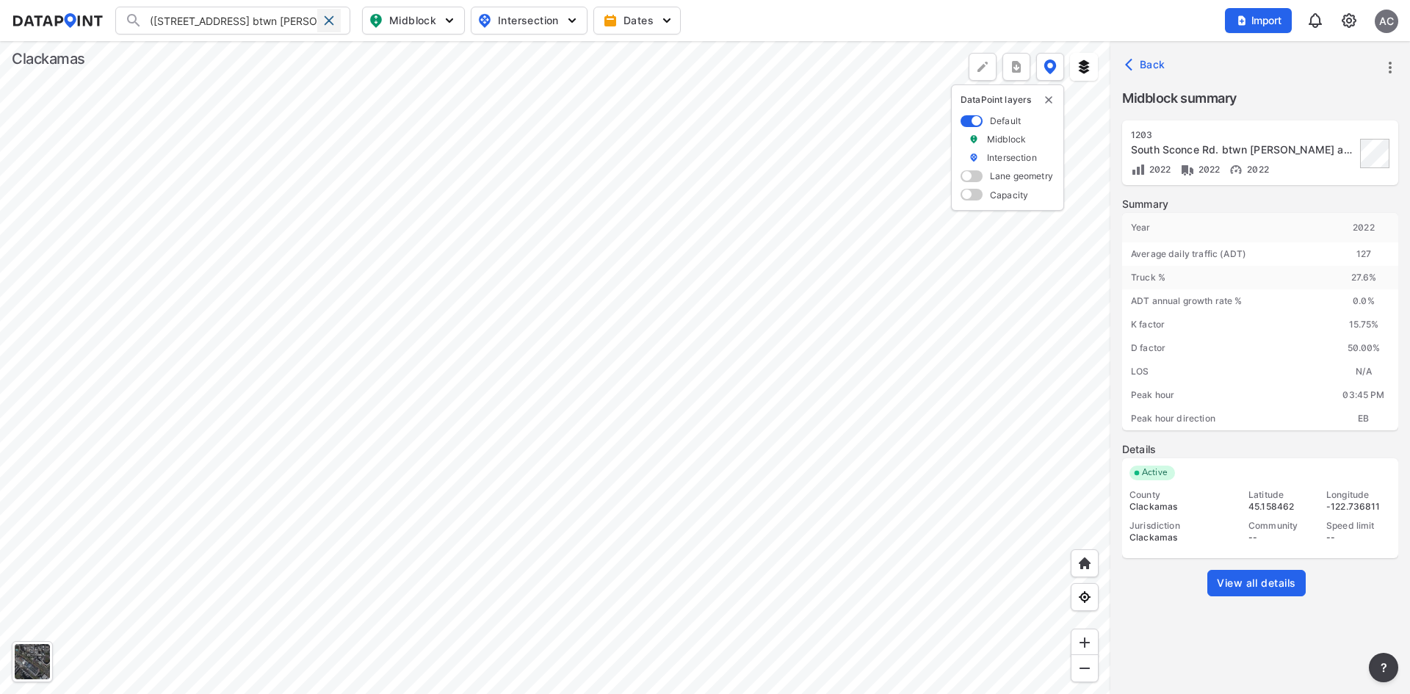
click at [327, 26] on span at bounding box center [329, 21] width 12 height 12
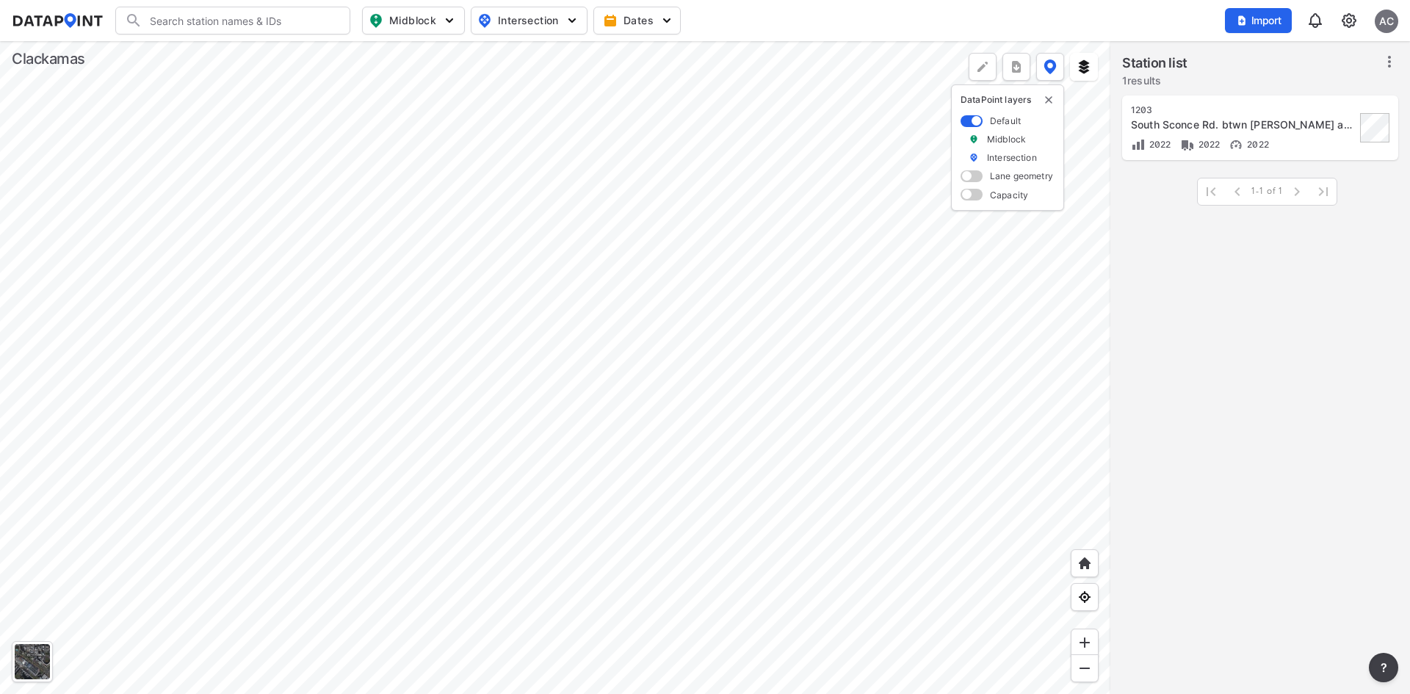
scroll to position [0, 0]
click at [242, 23] on input "Search" at bounding box center [241, 20] width 198 height 23
click at [224, 26] on input "1381" at bounding box center [229, 20] width 175 height 23
click at [238, 17] on input "1381" at bounding box center [229, 20] width 175 height 23
click at [251, 46] on li "( [STREET_ADDRESS]" at bounding box center [233, 50] width 235 height 26
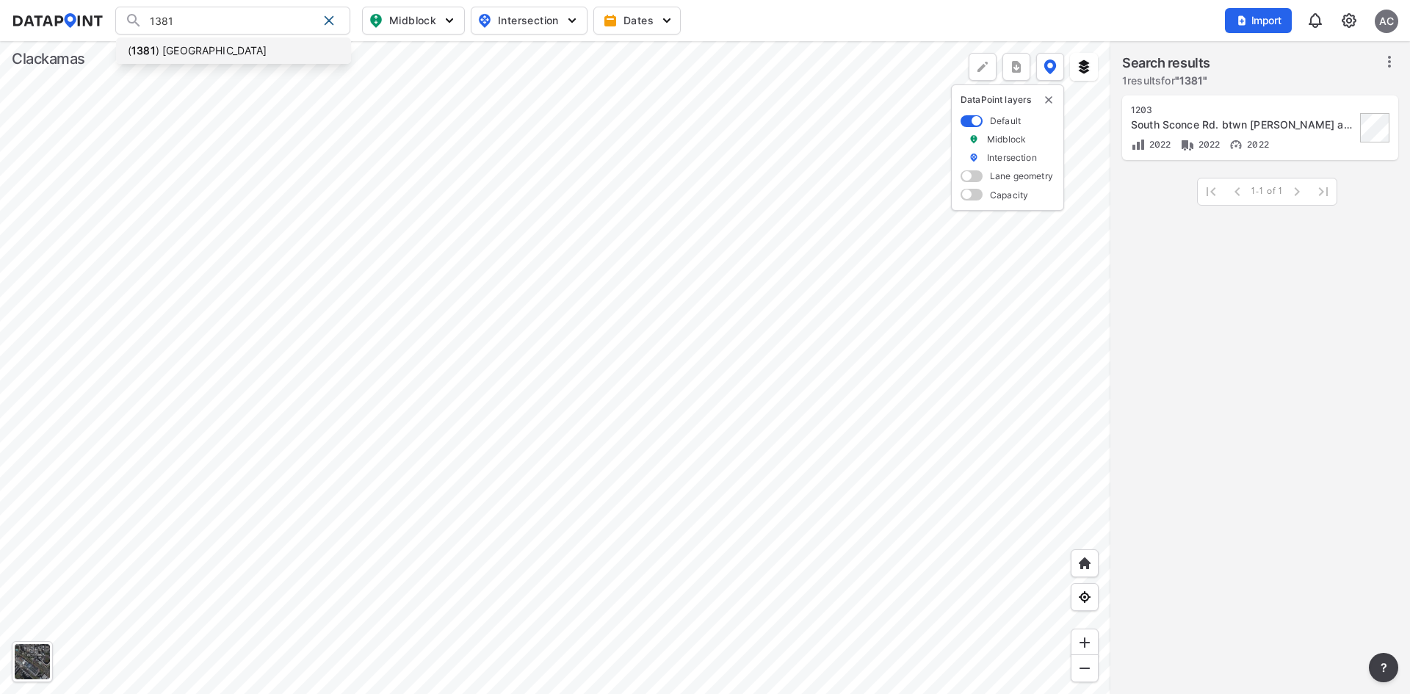
type input "([STREET_ADDRESS]"
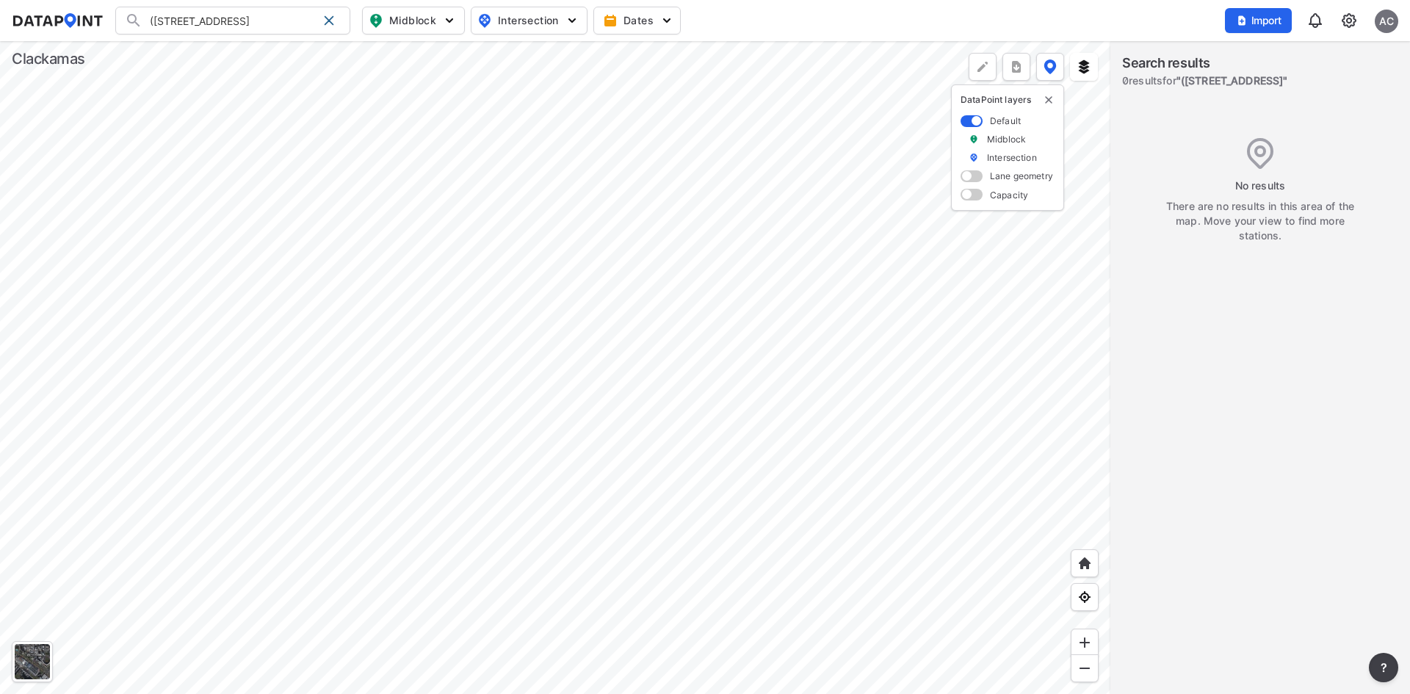
click at [297, 340] on div at bounding box center [555, 367] width 1110 height 653
click at [318, 368] on div at bounding box center [555, 367] width 1110 height 653
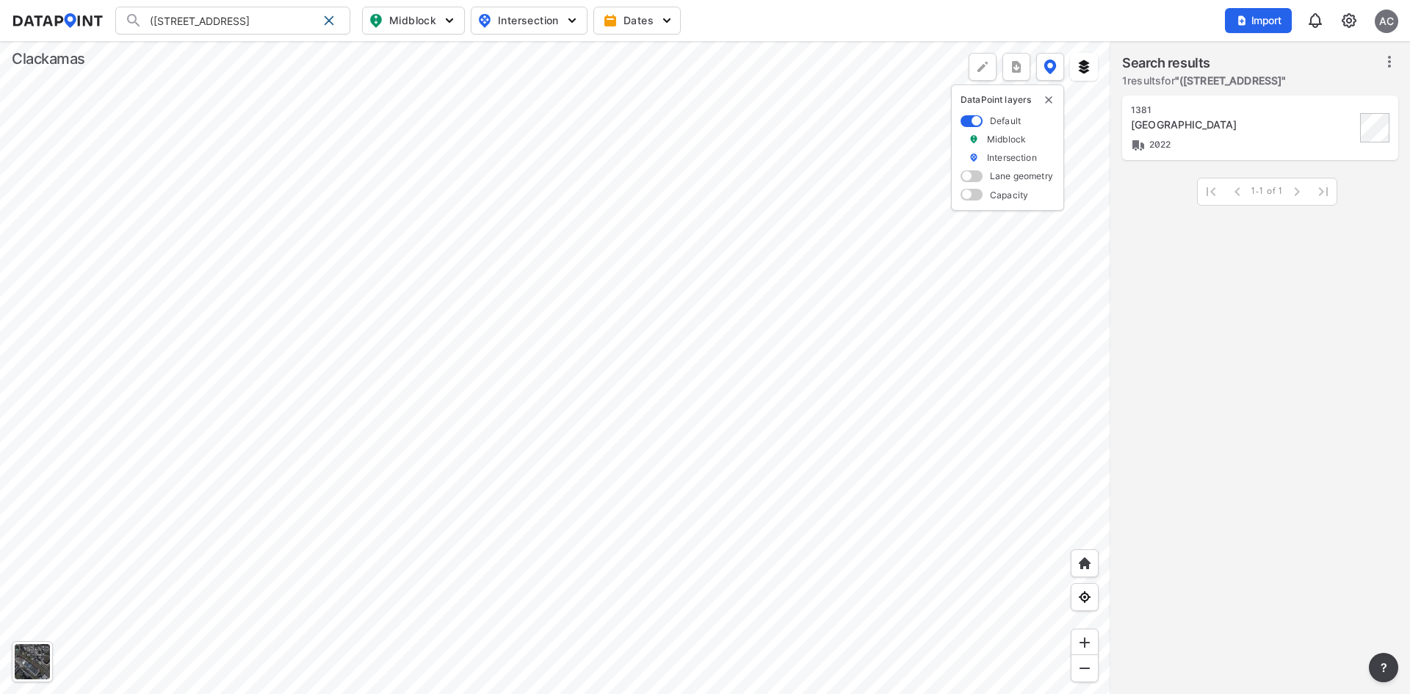
click at [1242, 127] on div "[GEOGRAPHIC_DATA]" at bounding box center [1243, 124] width 225 height 15
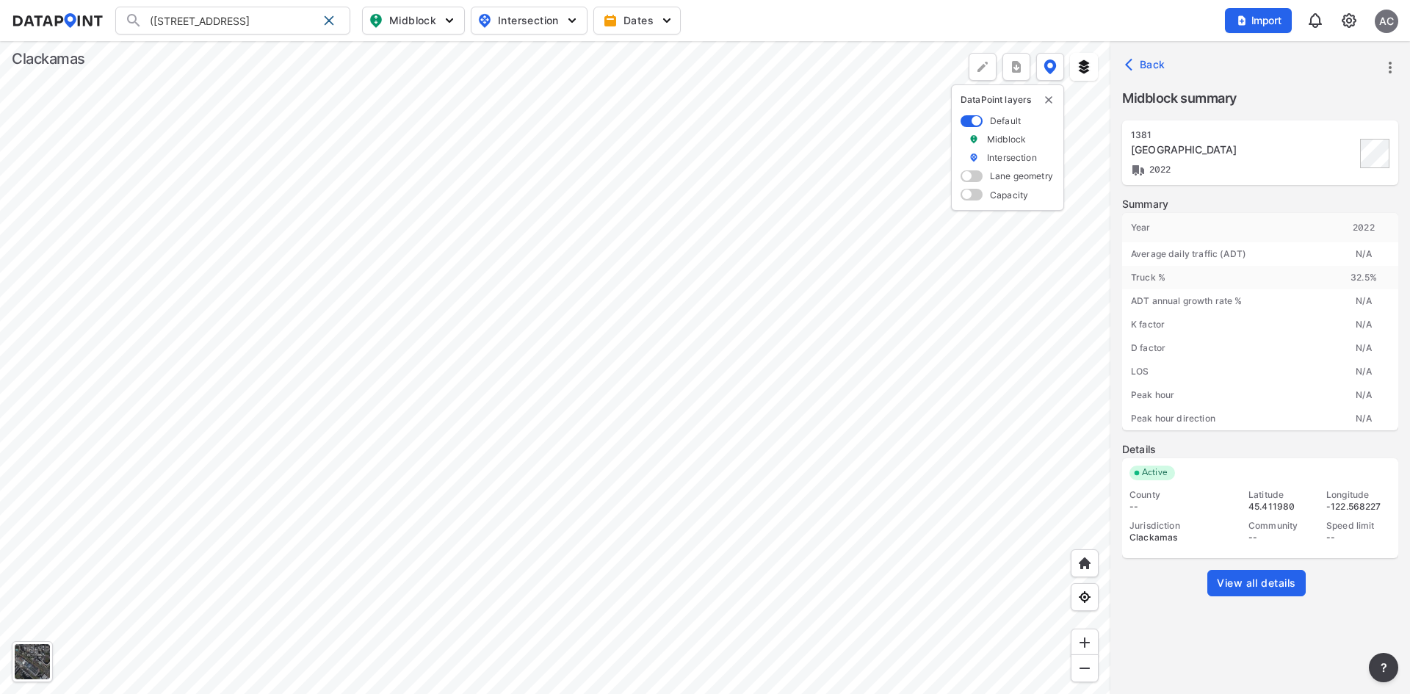
click at [1246, 590] on link "View all details" at bounding box center [1256, 583] width 98 height 26
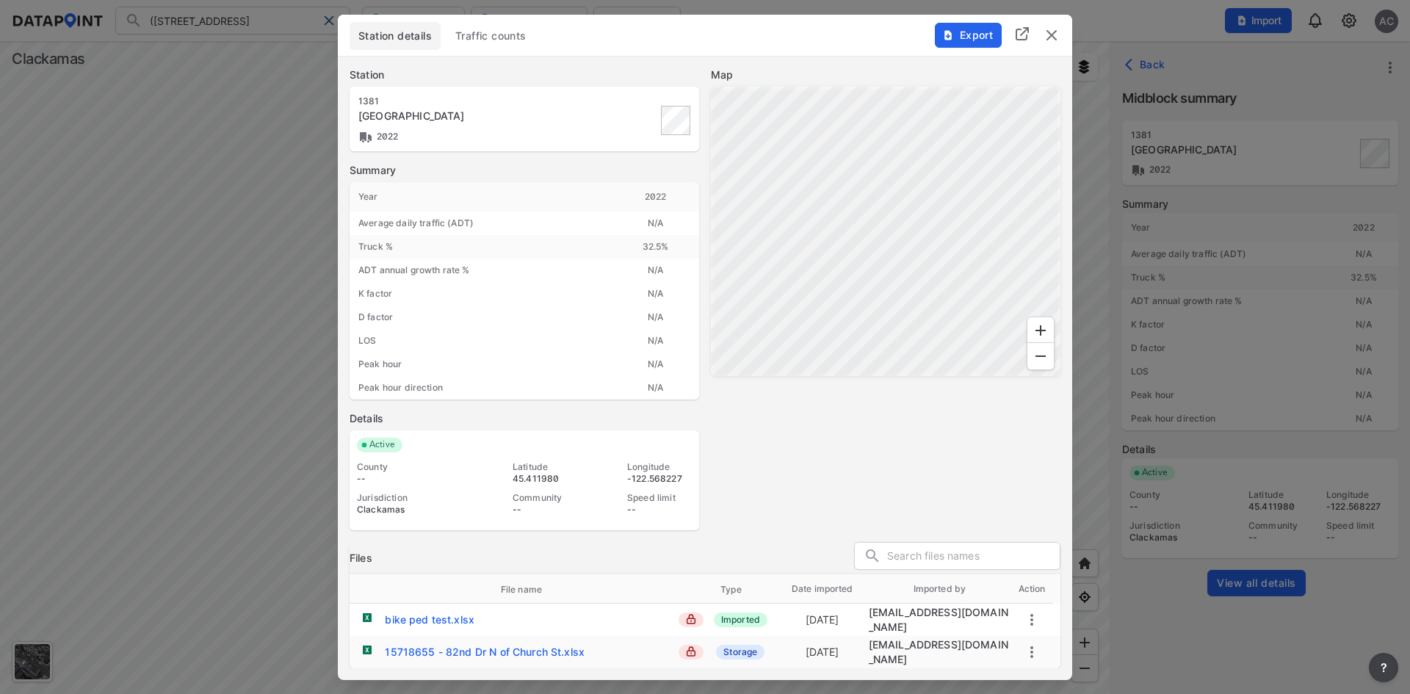
click at [504, 43] on span "Traffic counts" at bounding box center [490, 36] width 71 height 15
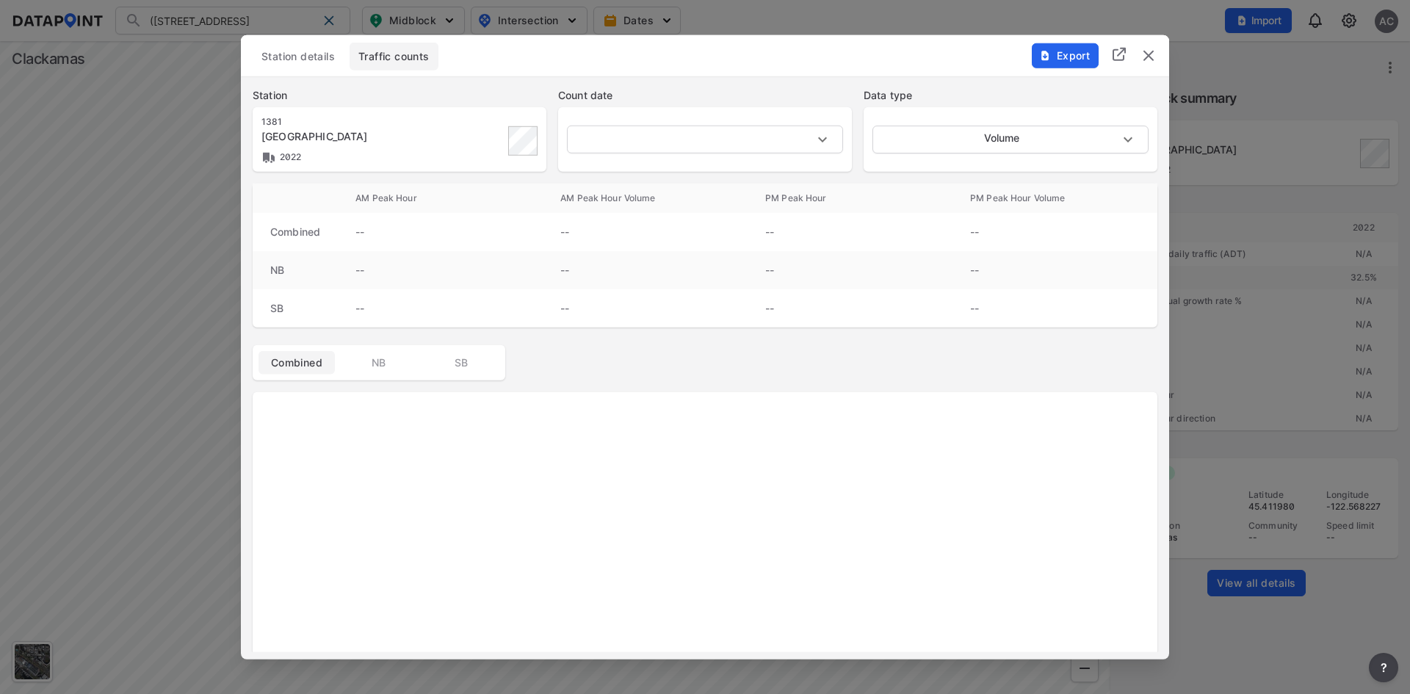
type input "Classification"
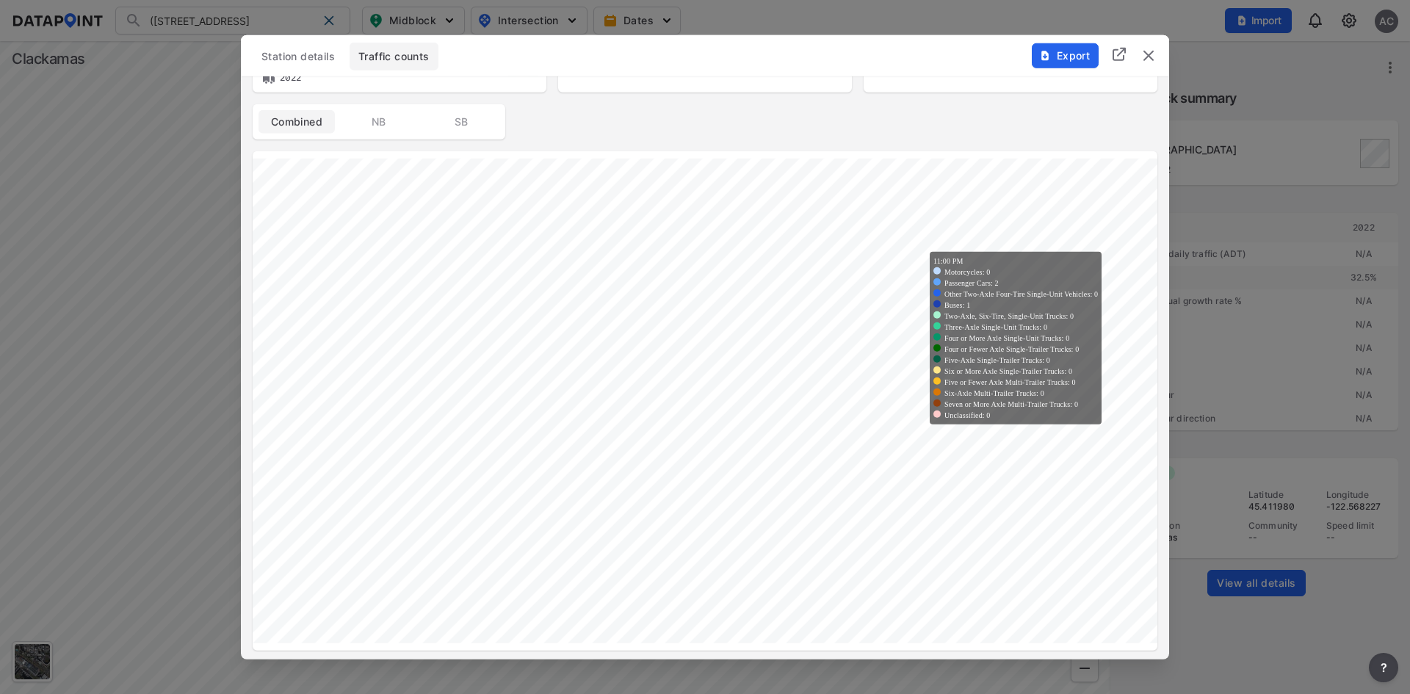
scroll to position [43, 0]
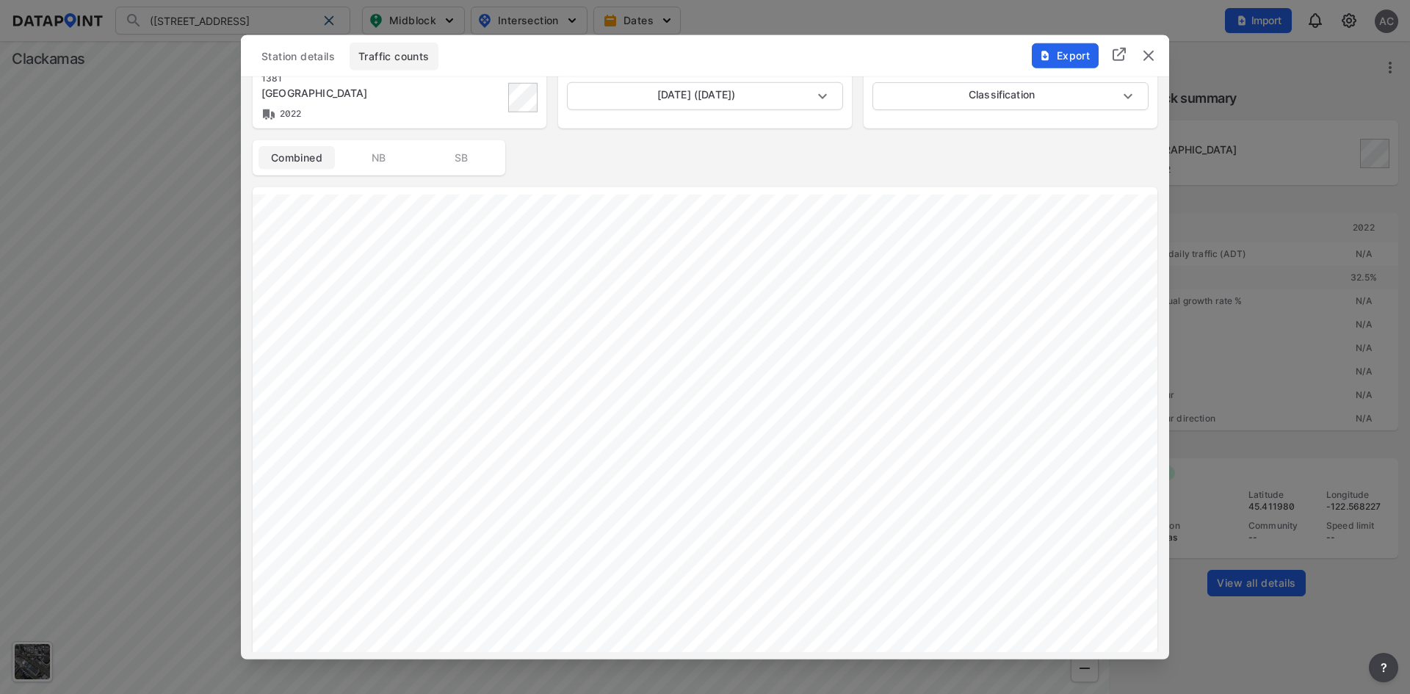
click at [1151, 50] on img "delete" at bounding box center [1148, 55] width 18 height 18
